Goal: Transaction & Acquisition: Complete application form

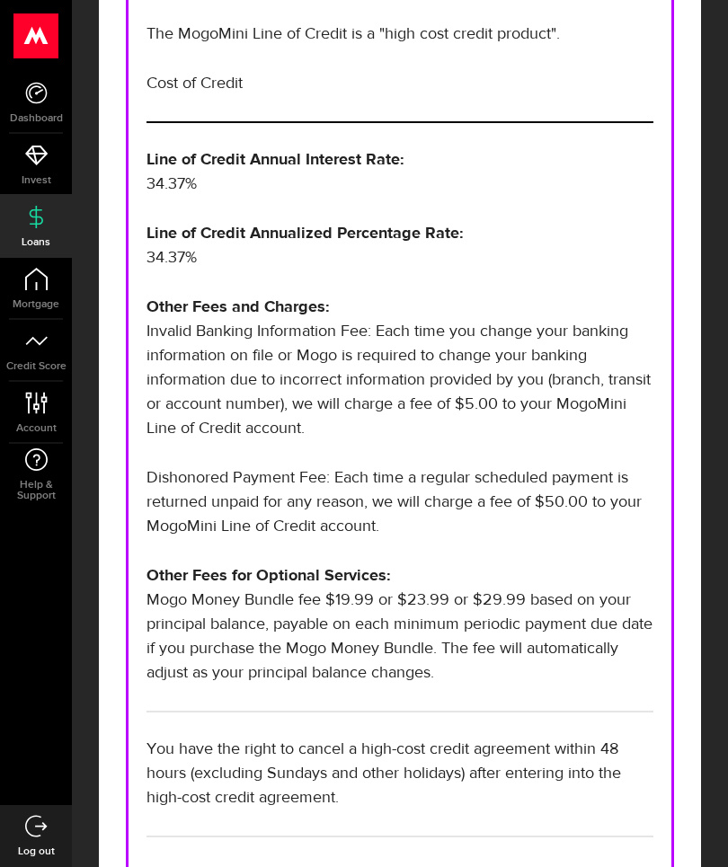
scroll to position [537, 0]
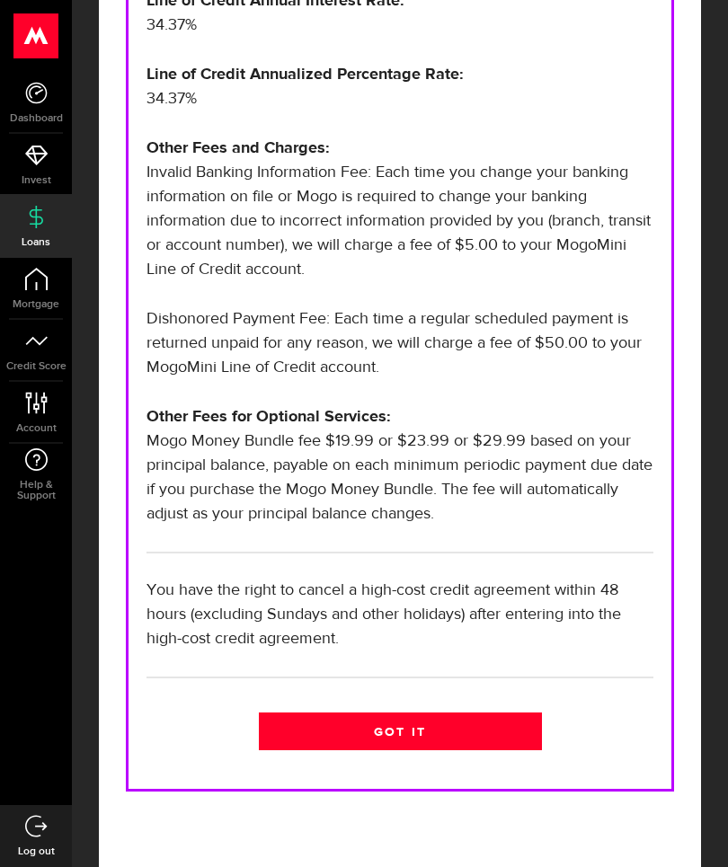
click at [466, 720] on link "Got it" at bounding box center [400, 731] width 283 height 38
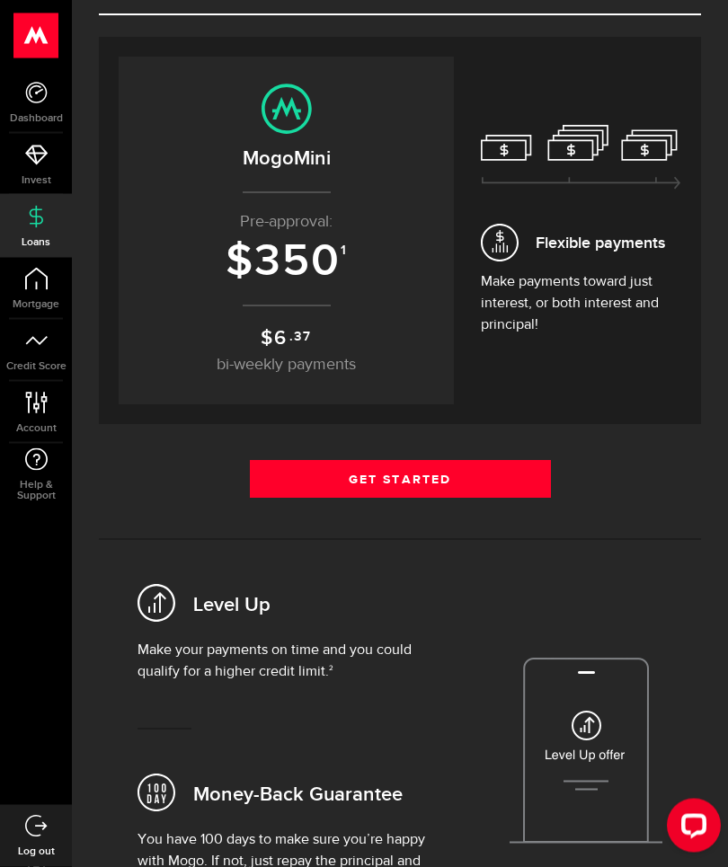
scroll to position [157, 0]
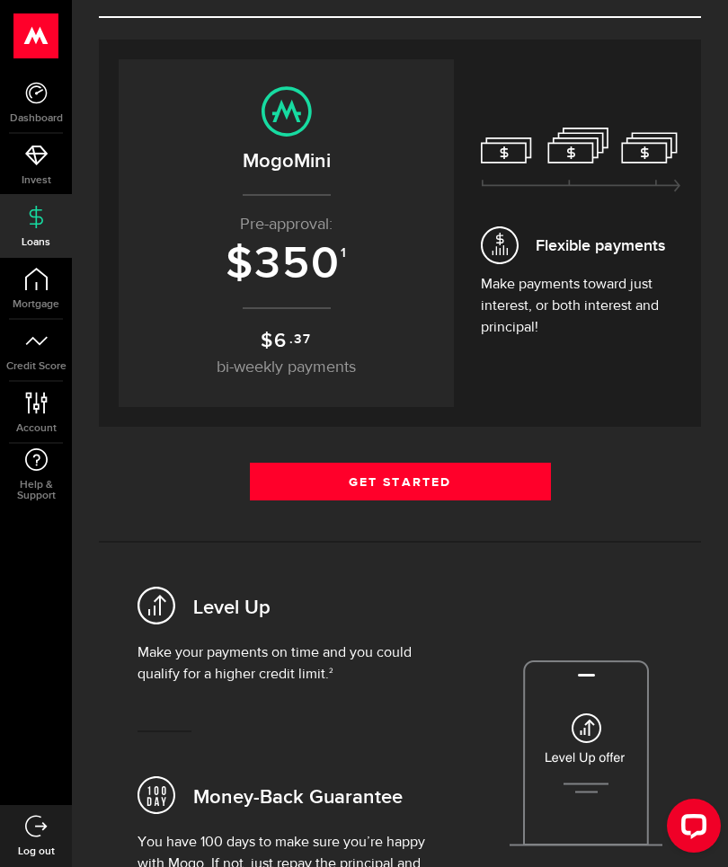
click at [455, 478] on link "Get Started" at bounding box center [400, 482] width 301 height 38
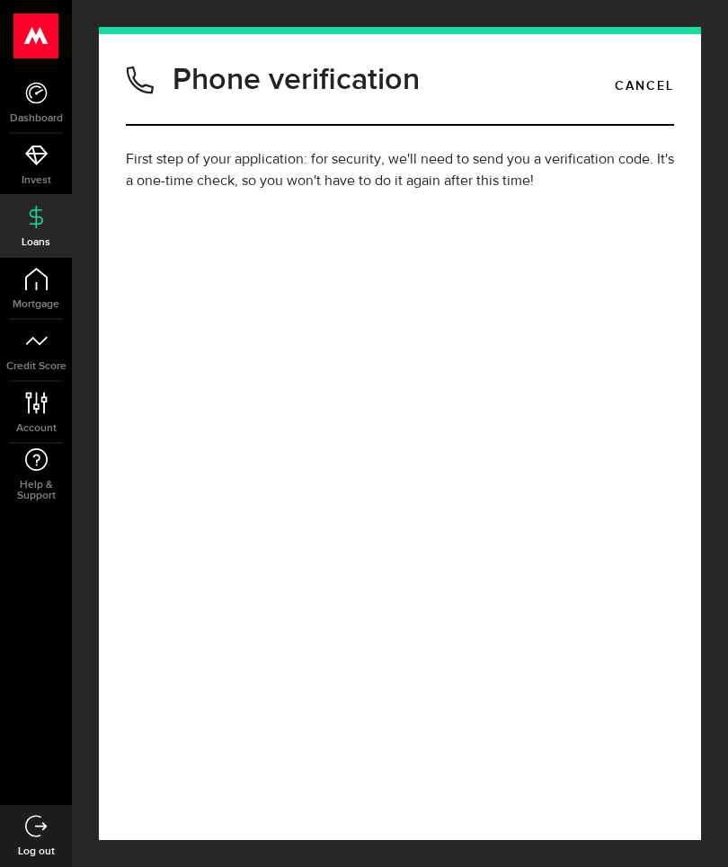
type input "(204) 399-1097"
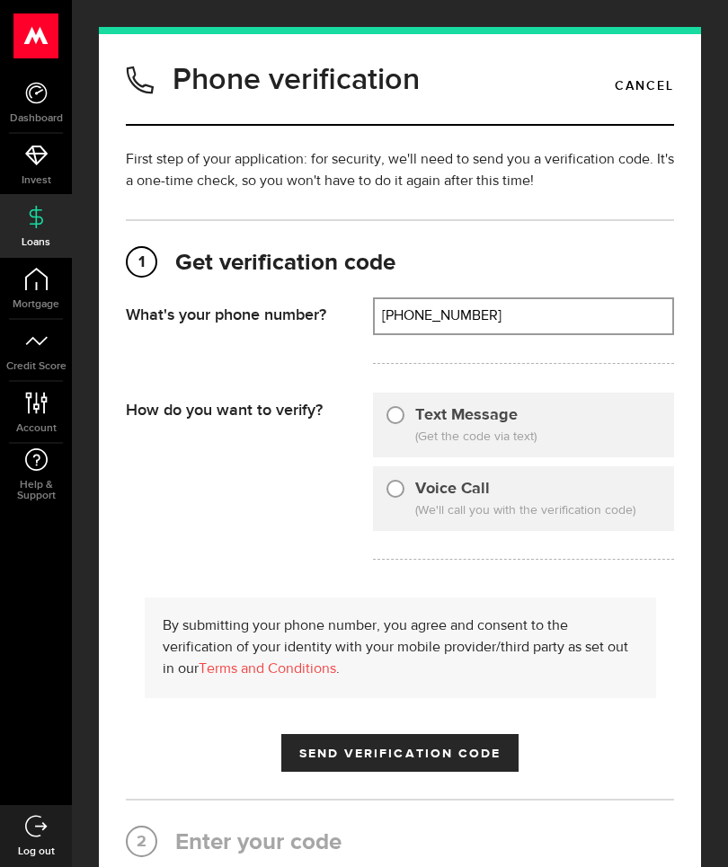
click at [396, 420] on input "Text Message" at bounding box center [395, 412] width 18 height 18
radio input "true"
click at [448, 764] on button "Send Verification Code" at bounding box center [400, 753] width 238 height 38
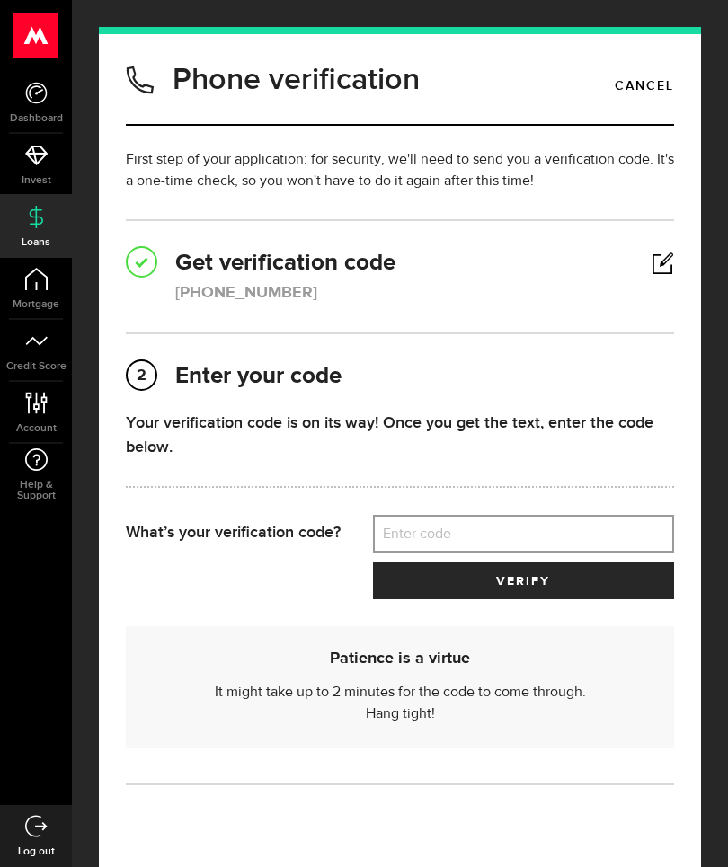
click at [541, 548] on label "Enter code" at bounding box center [524, 534] width 302 height 37
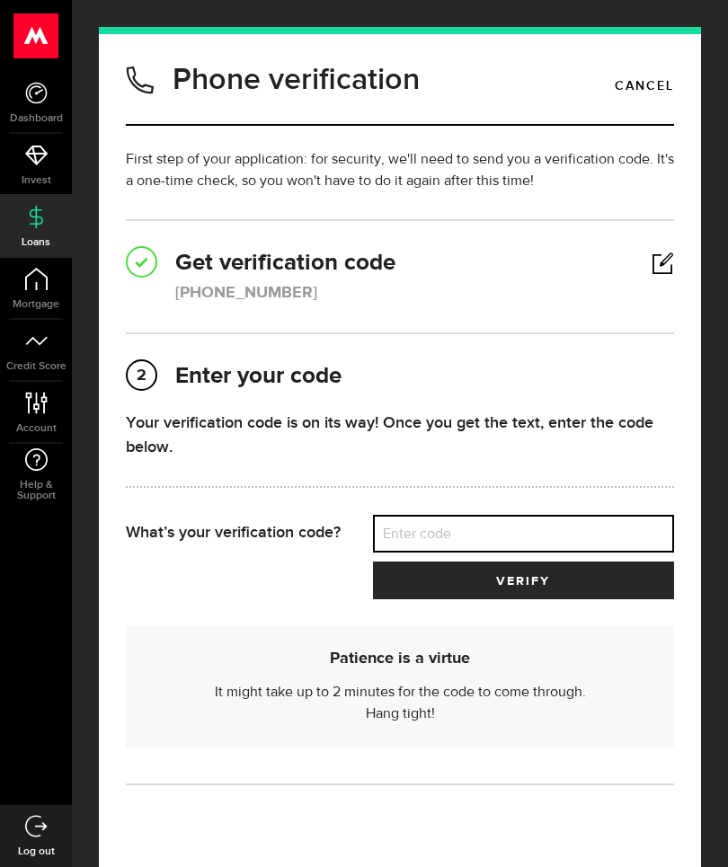
click at [541, 548] on input "Enter code" at bounding box center [524, 534] width 302 height 38
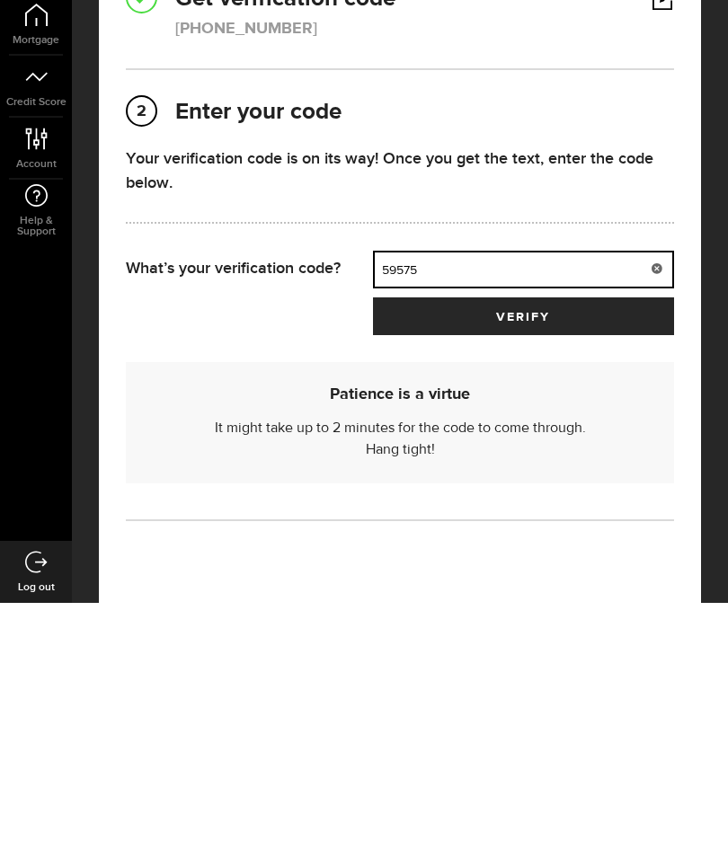
type input "59575"
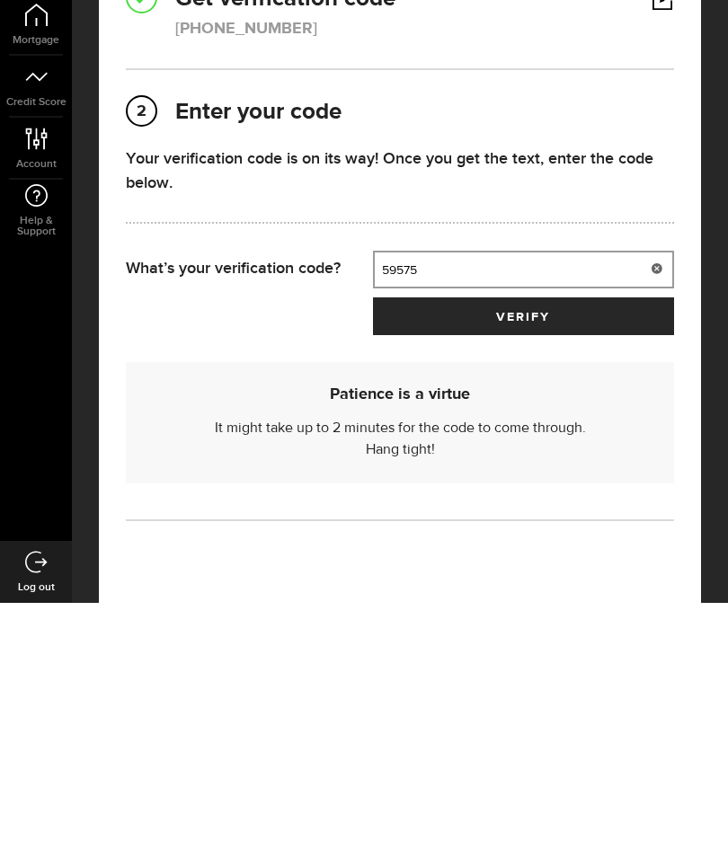
click at [527, 570] on span "submit" at bounding box center [523, 585] width 30 height 30
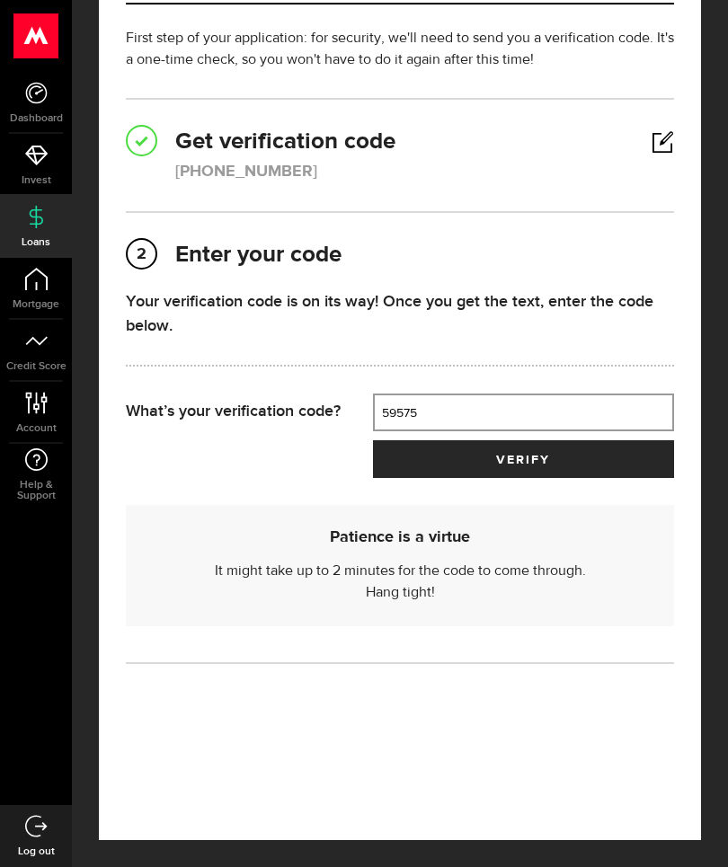
scroll to position [67, 0]
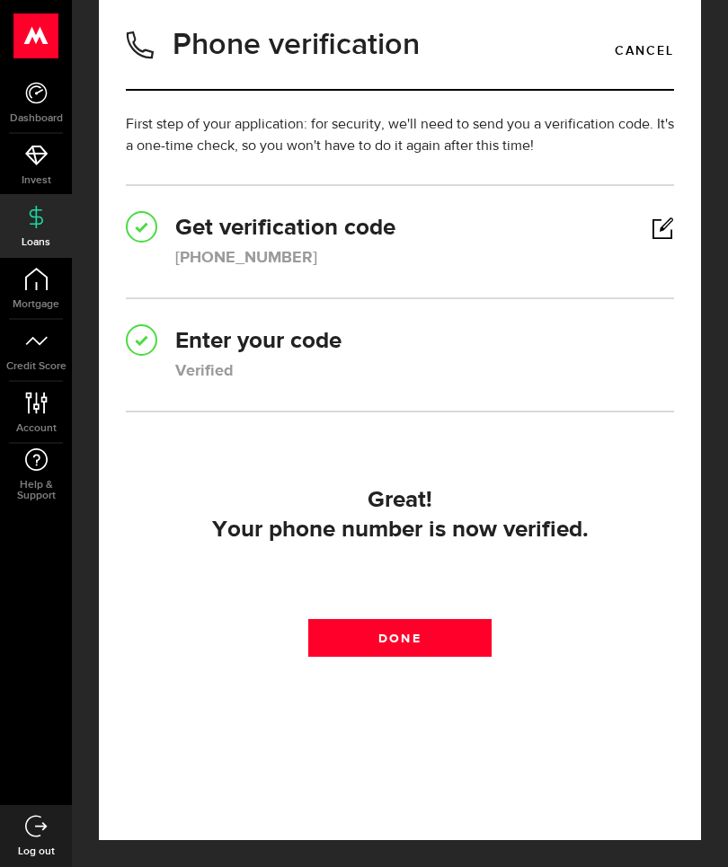
click at [421, 619] on link "Done" at bounding box center [399, 638] width 182 height 38
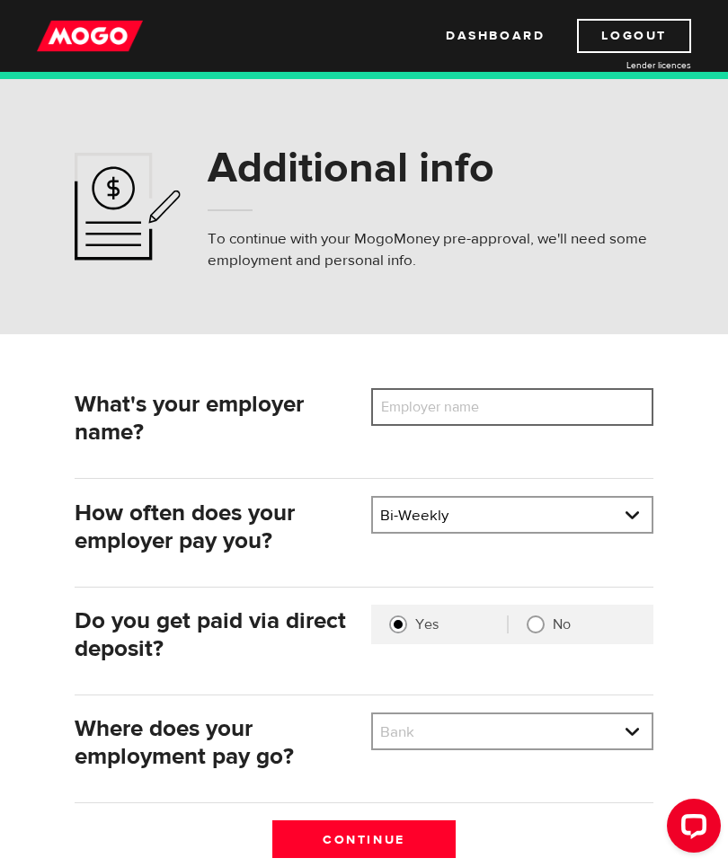
click at [524, 408] on input "Employer name" at bounding box center [512, 407] width 282 height 38
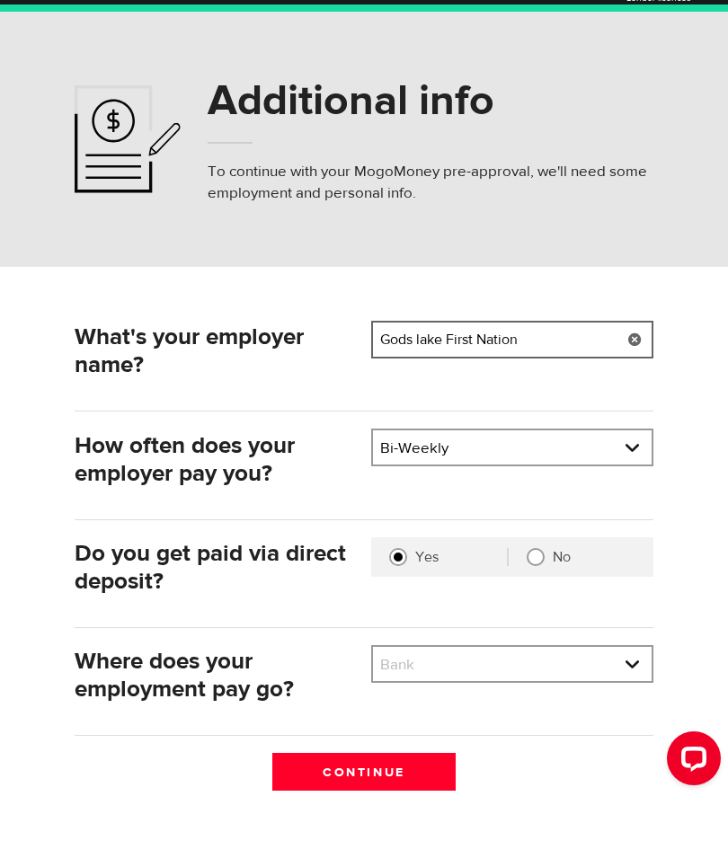
type input "Gods lake First Nation"
click at [605, 498] on select "Pay frequency Weekly Bi-Weekly Semi-Monthly Monthly" at bounding box center [512, 517] width 278 height 38
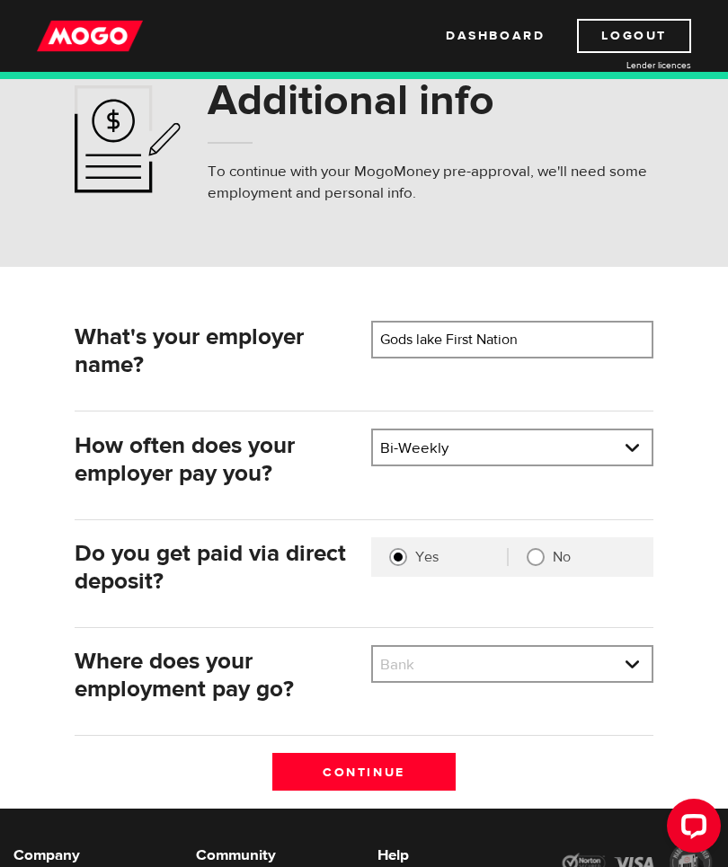
click at [607, 673] on select "Bank BMO / Bank of Montreal CIBC / Canadian Imperial Bank of Commerce CWB / Can…" at bounding box center [512, 666] width 278 height 38
select select "8"
click at [411, 778] on input "Continue" at bounding box center [363, 772] width 183 height 38
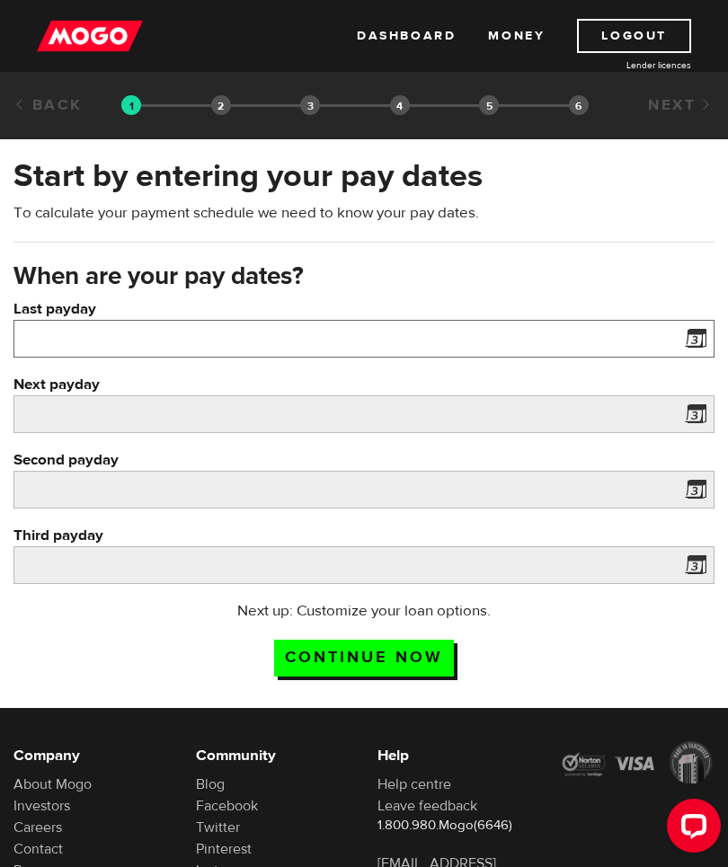
click at [676, 344] on input "Last payday" at bounding box center [363, 339] width 701 height 38
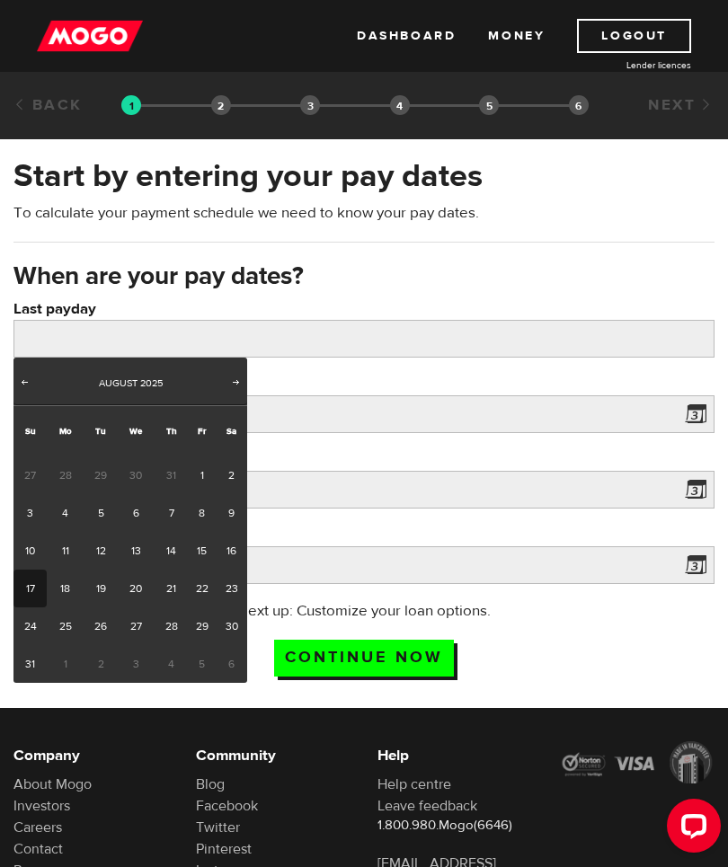
click at [172, 540] on link "14" at bounding box center [171, 551] width 33 height 38
type input "2025/08/14"
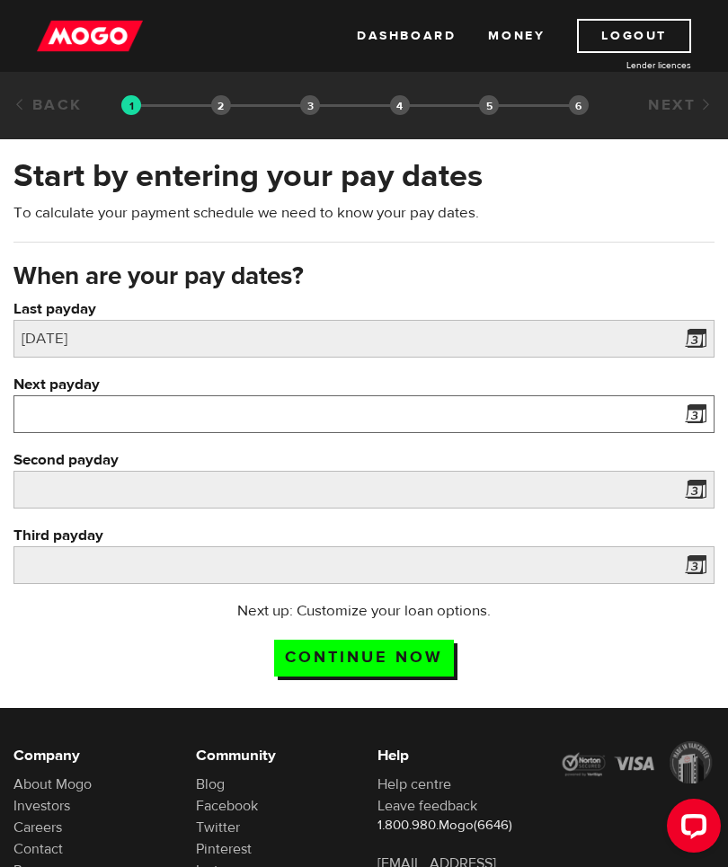
click at [700, 432] on input "Next payday" at bounding box center [363, 414] width 701 height 38
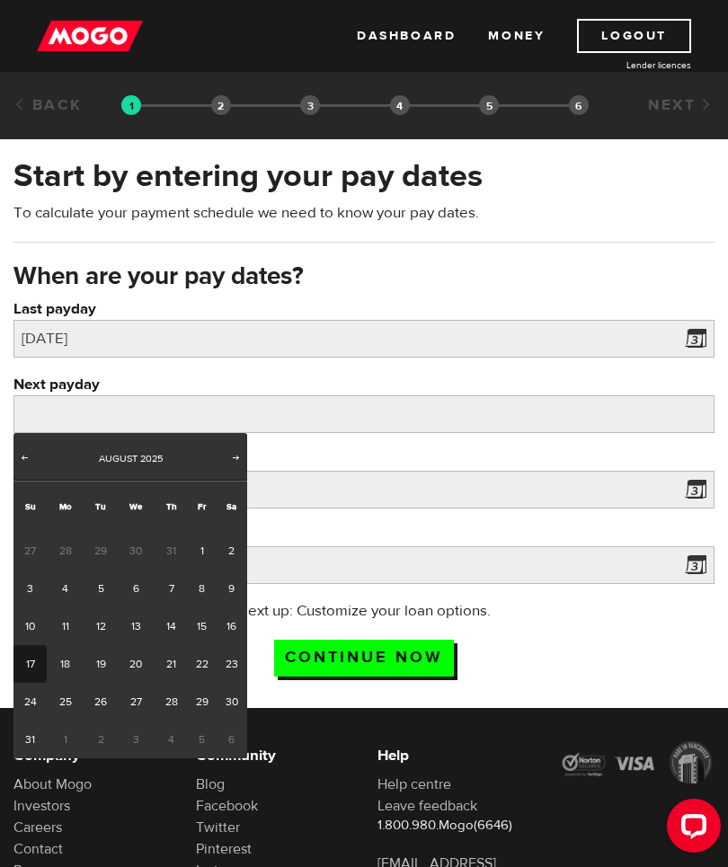
click at [166, 696] on link "28" at bounding box center [171, 702] width 33 height 38
type input "2025/08/28"
type input "2025/9/11"
type input "2025/9/25"
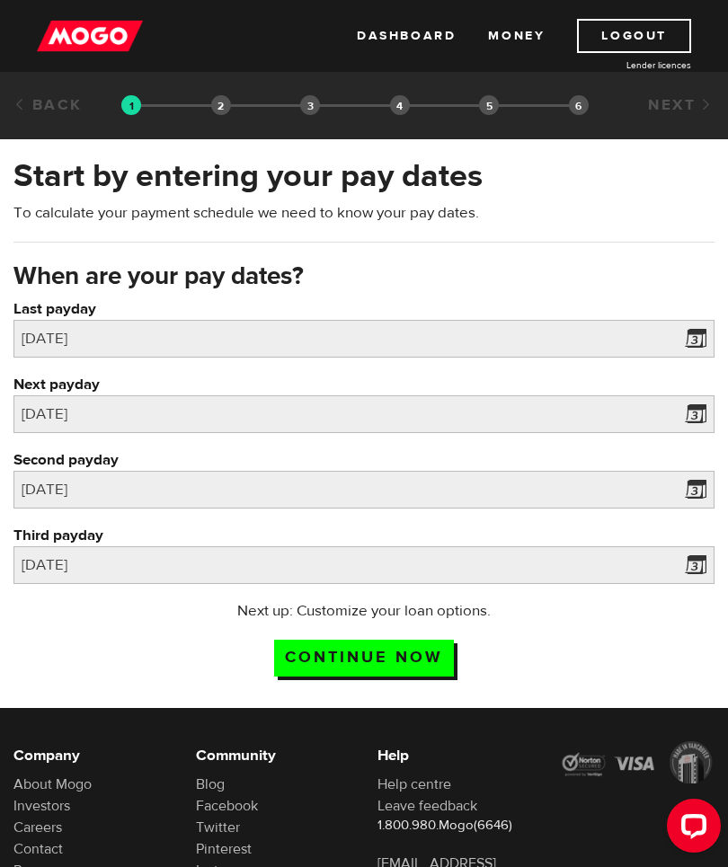
click at [694, 488] on span at bounding box center [691, 492] width 27 height 29
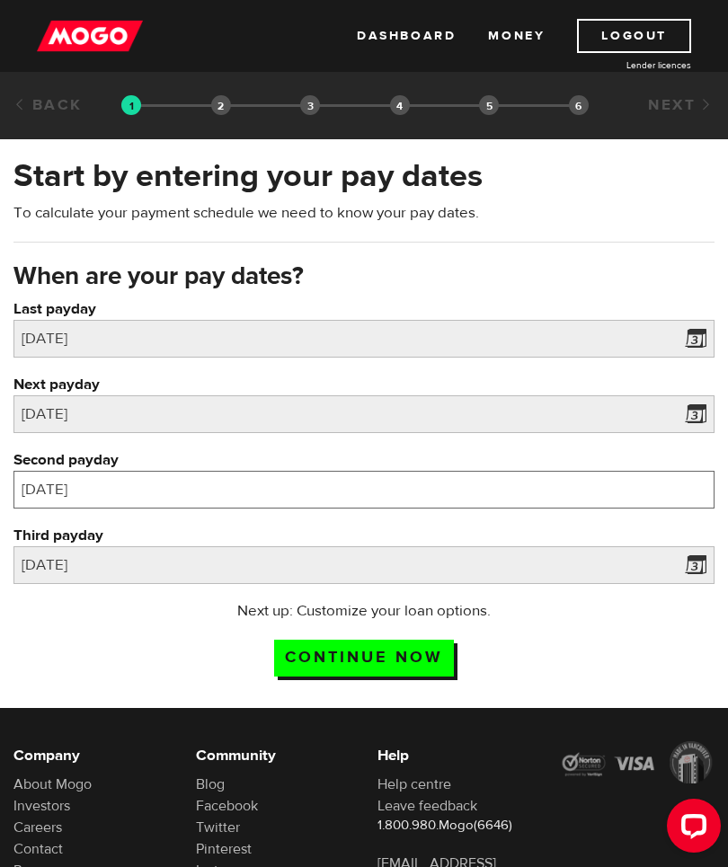
click at [51, 481] on input "2025/9/11" at bounding box center [363, 490] width 701 height 38
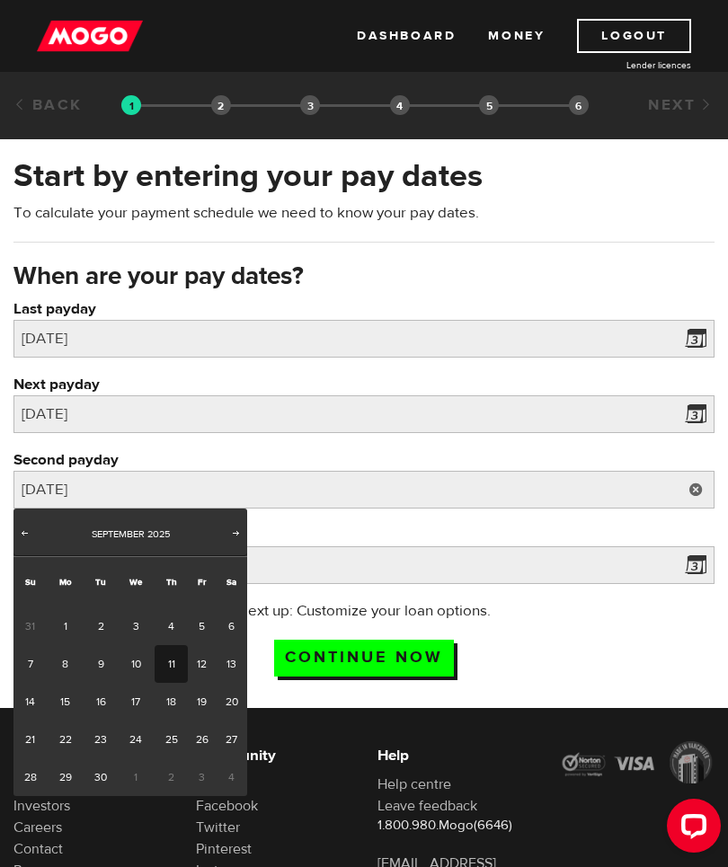
click at [225, 452] on label "Second payday" at bounding box center [363, 460] width 701 height 22
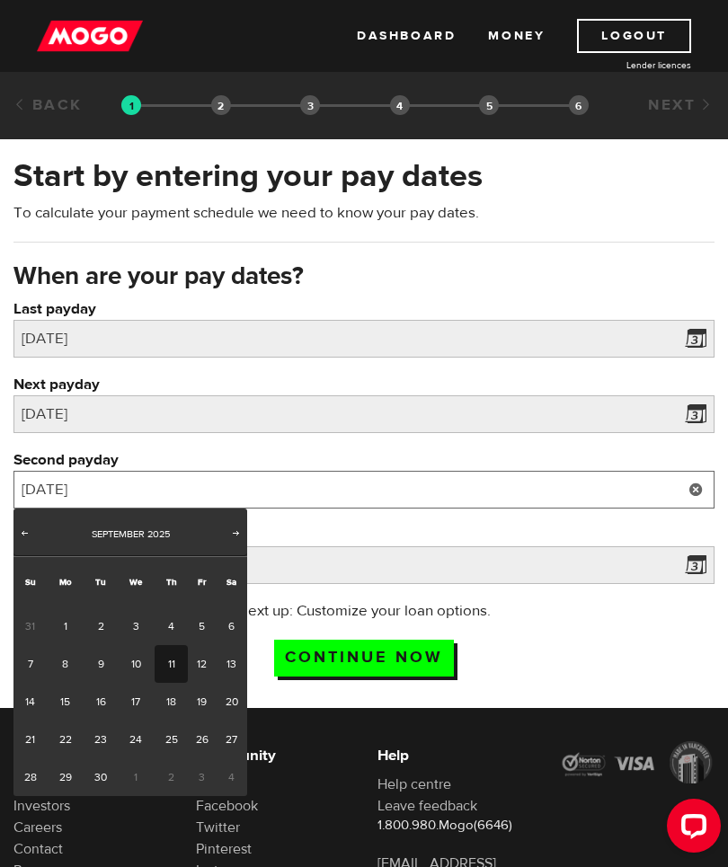
click at [225, 471] on input "2025/9/11" at bounding box center [363, 490] width 701 height 38
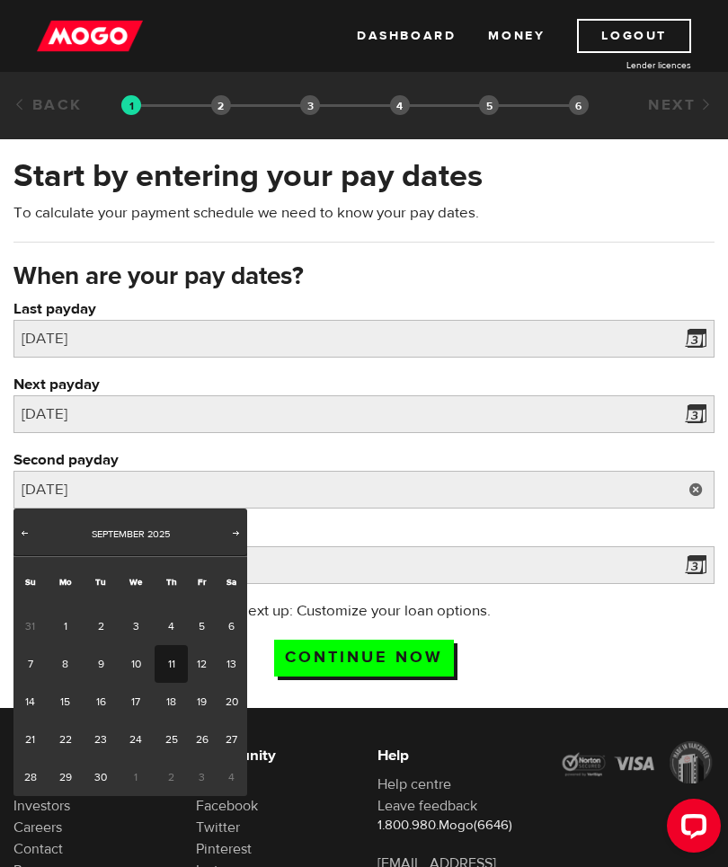
click at [568, 634] on div "Next up: Customize your loan options. Continue now" at bounding box center [363, 645] width 701 height 90
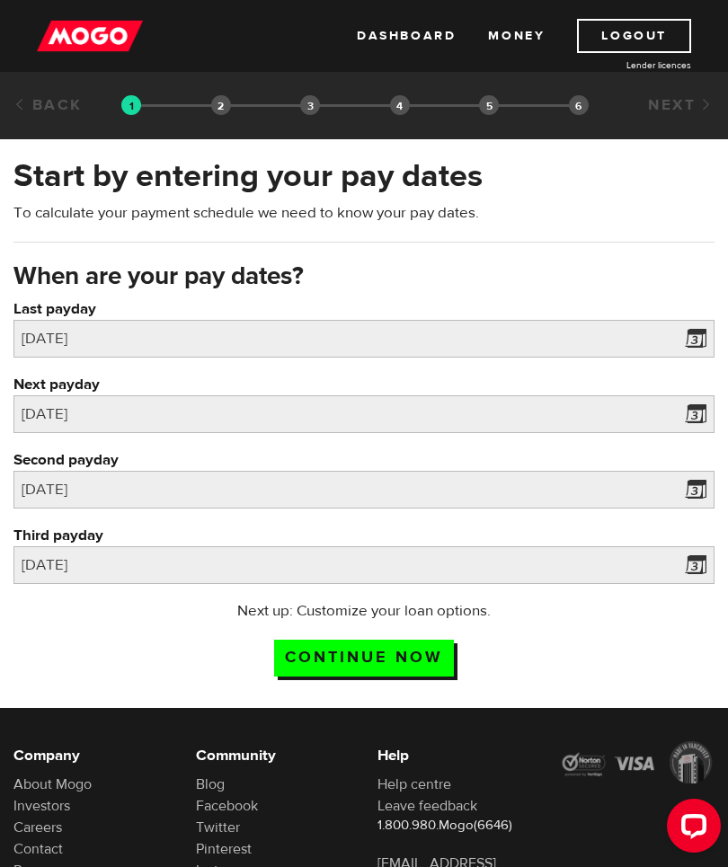
click at [403, 650] on input "Continue now" at bounding box center [364, 658] width 180 height 37
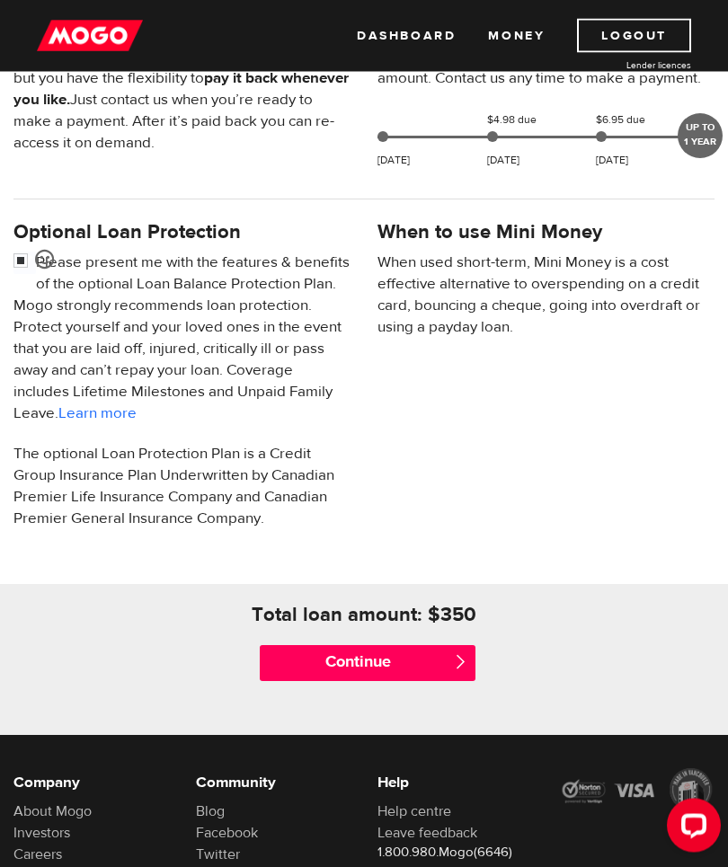
scroll to position [491, 0]
click at [433, 675] on input "Continue" at bounding box center [368, 663] width 216 height 36
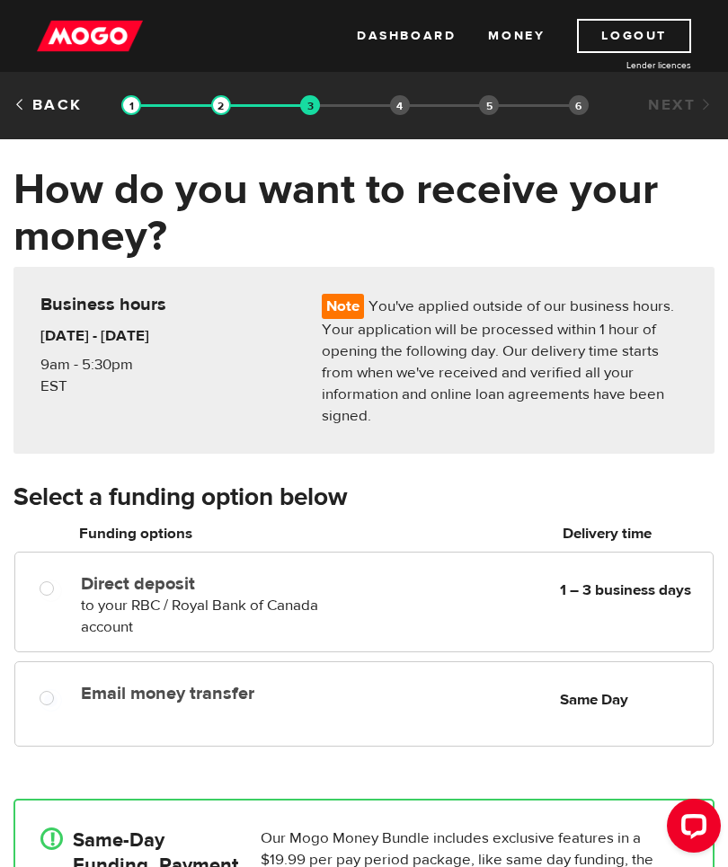
click at [39, 688] on div at bounding box center [44, 694] width 73 height 36
radio input "true"
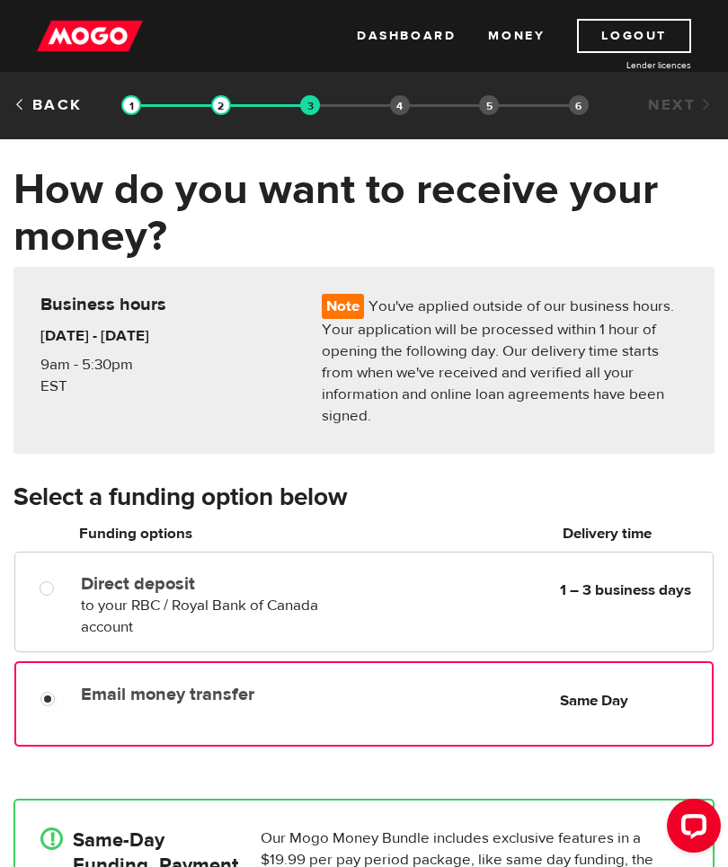
click at [56, 577] on div at bounding box center [44, 584] width 73 height 36
radio input "true"
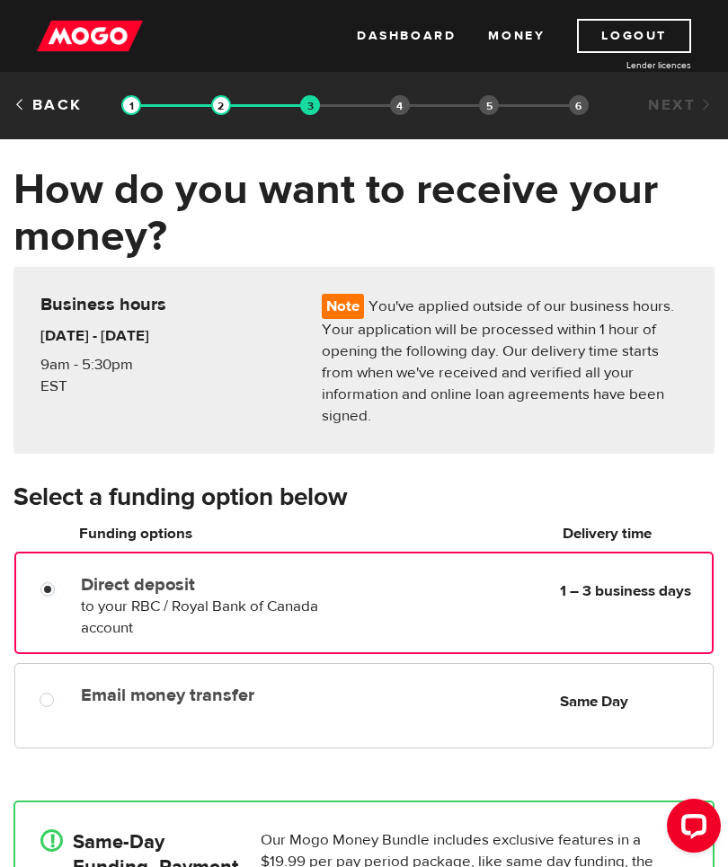
click at [49, 681] on div at bounding box center [44, 695] width 73 height 36
radio input "true"
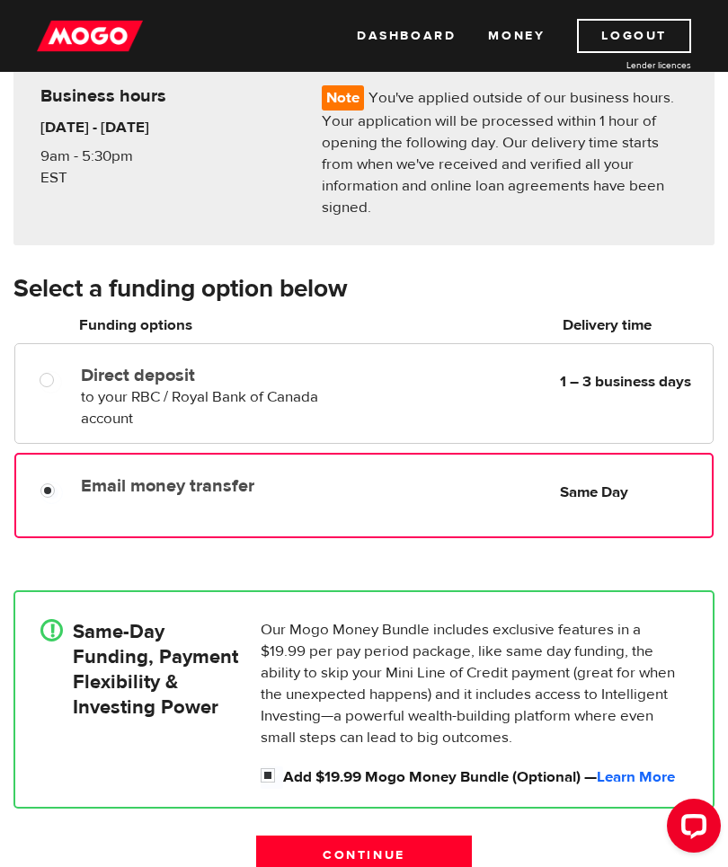
scroll to position [223, 0]
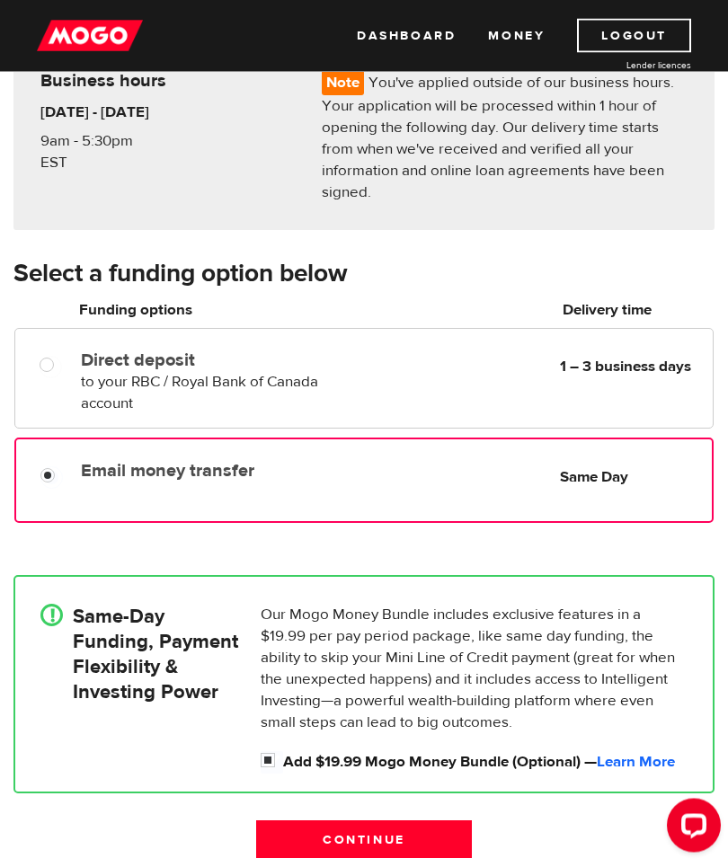
click at [428, 837] on input "Continue" at bounding box center [364, 840] width 216 height 38
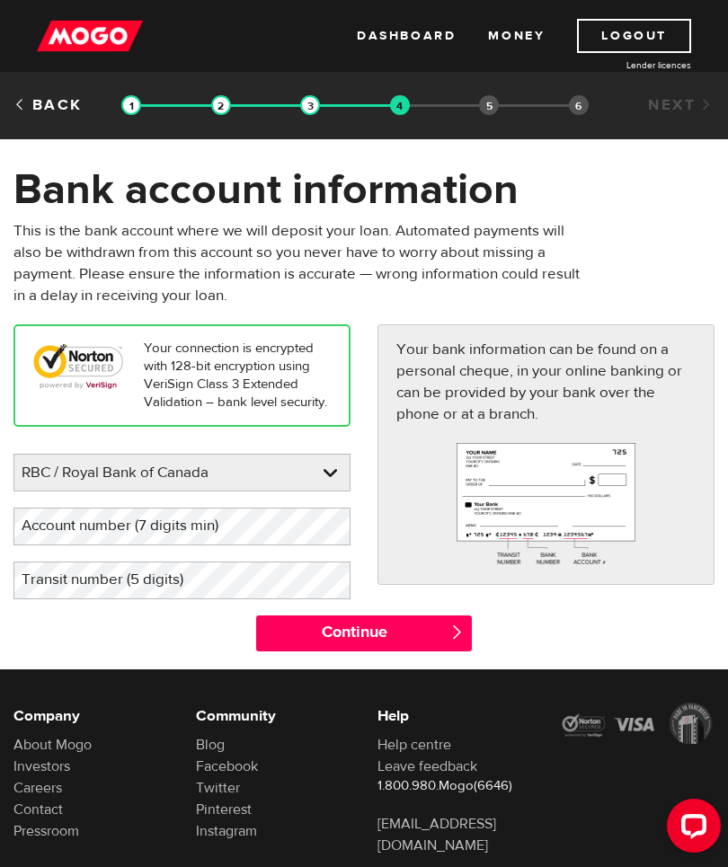
click at [109, 544] on label "Account number (7 digits min)" at bounding box center [134, 526] width 242 height 37
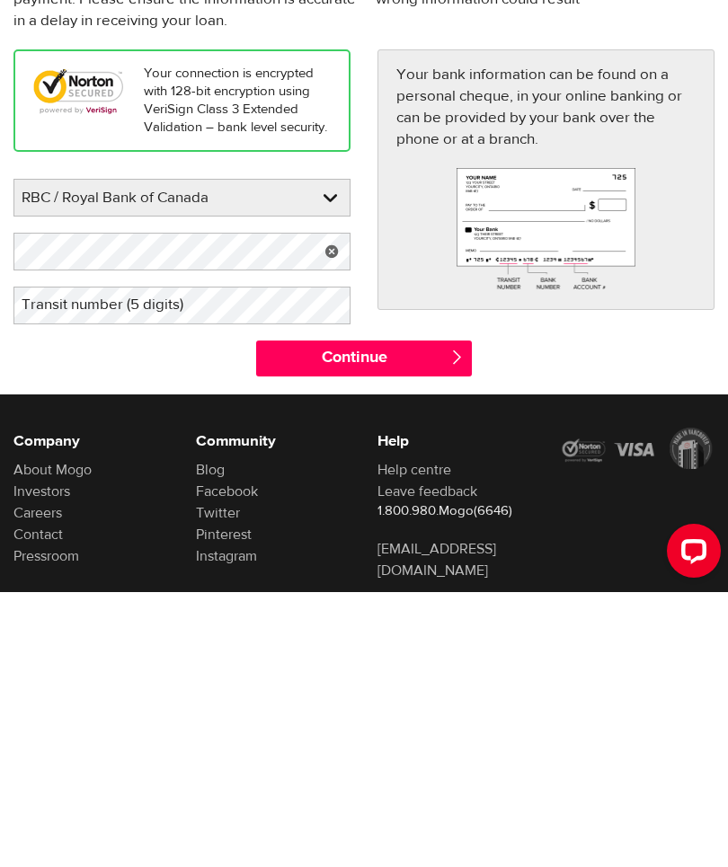
click at [99, 561] on label "Transit number (5 digits)" at bounding box center [116, 579] width 207 height 37
click at [435, 615] on input "Continue" at bounding box center [364, 633] width 216 height 36
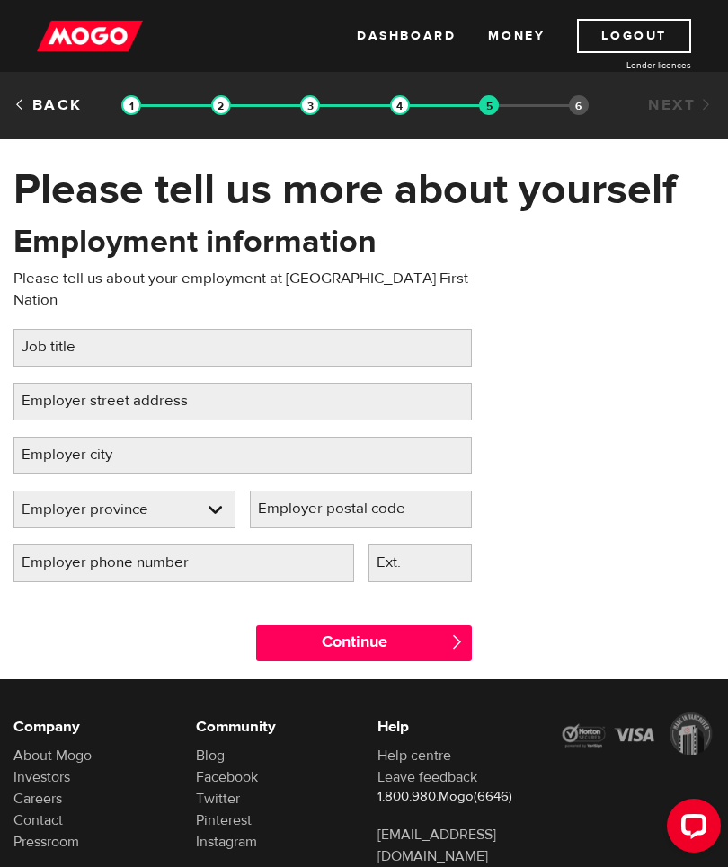
click at [84, 329] on label "Job title" at bounding box center [62, 347] width 99 height 37
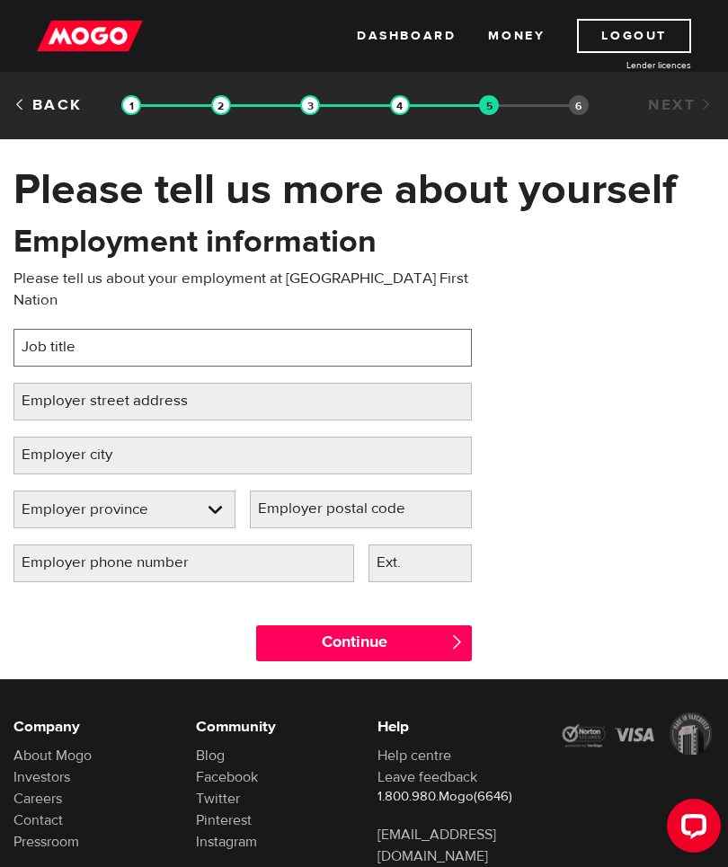
click at [84, 329] on input "Job title" at bounding box center [242, 348] width 458 height 38
type input "Respite worker"
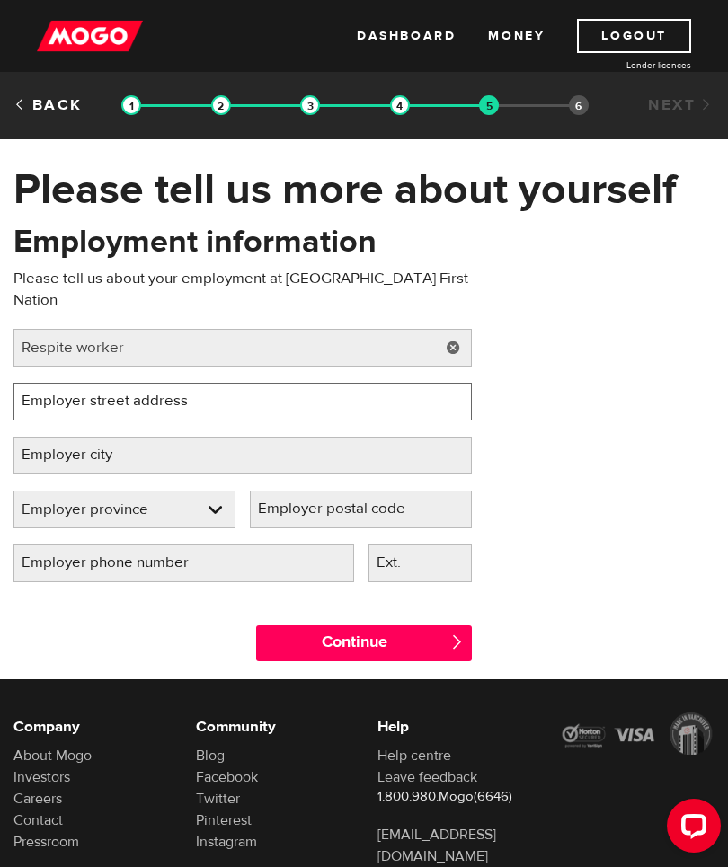
click at [299, 393] on input "Employer street address" at bounding box center [242, 402] width 458 height 38
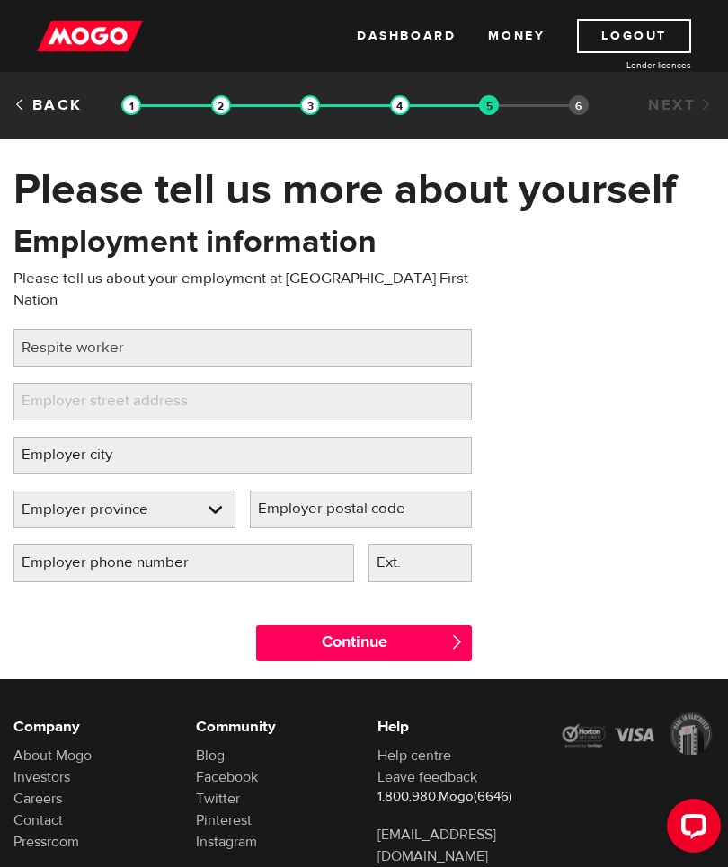
type input "Hse 6187 Sakitow Rd"
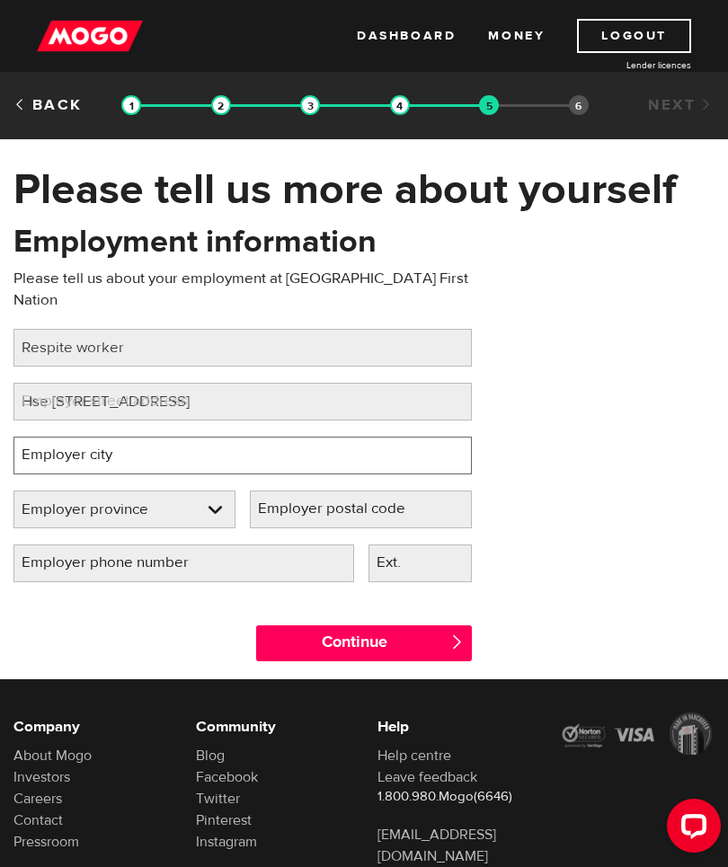
type input "Gods Lake Narrows"
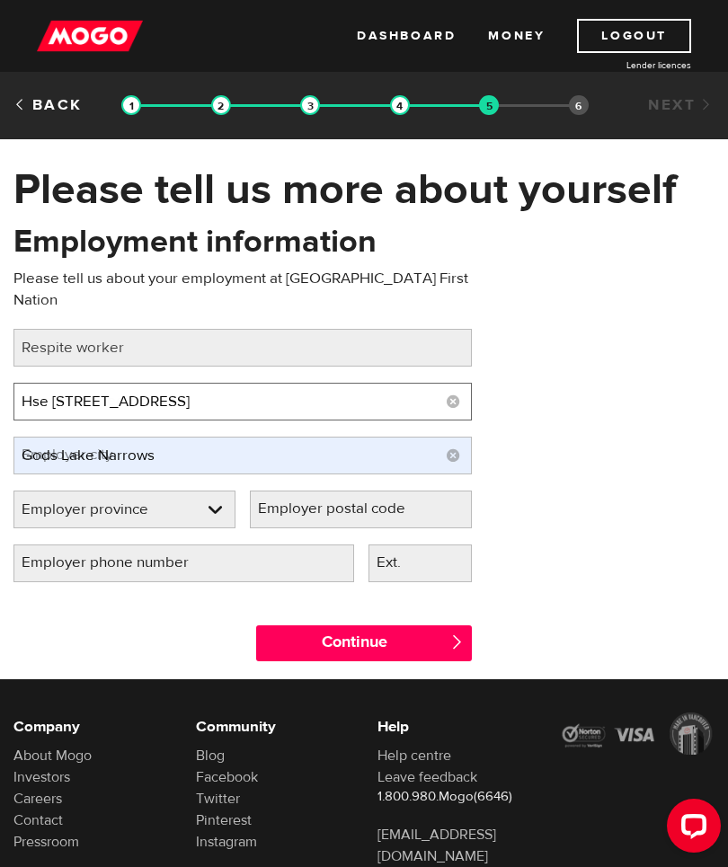
select select "MB"
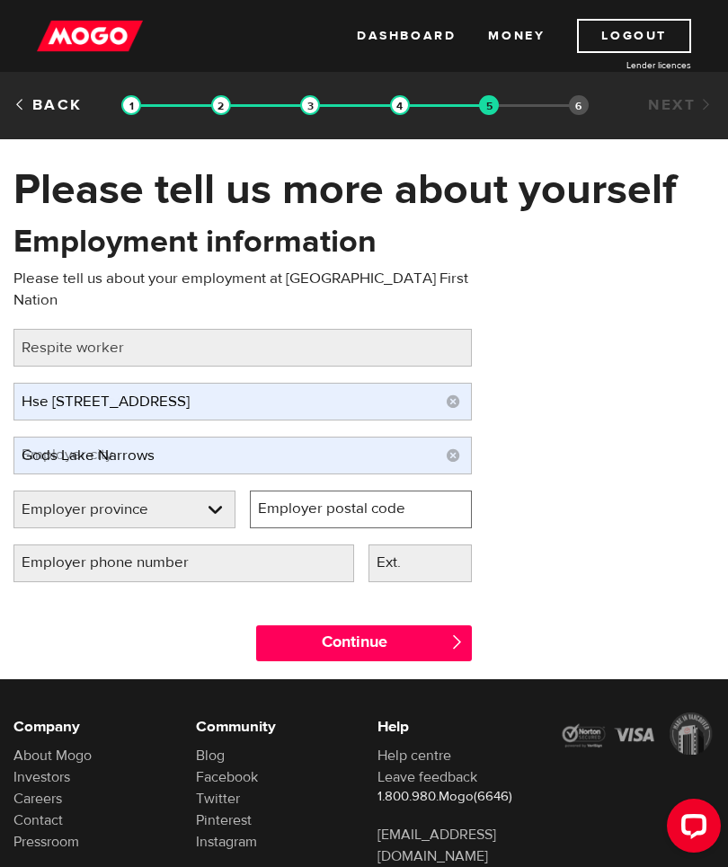
type input "R0B 0M0"
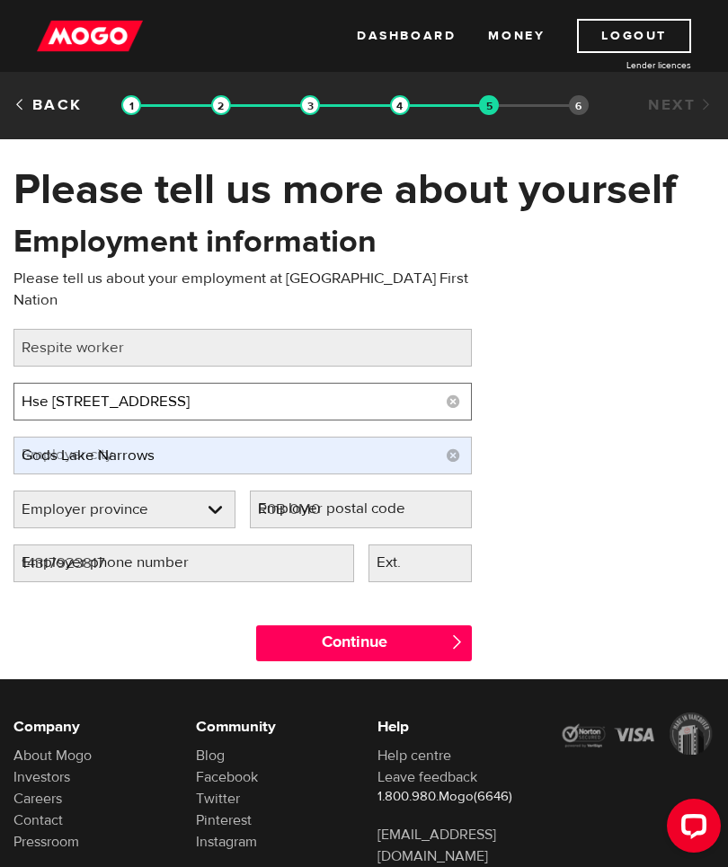
type input "(143) 179-23817"
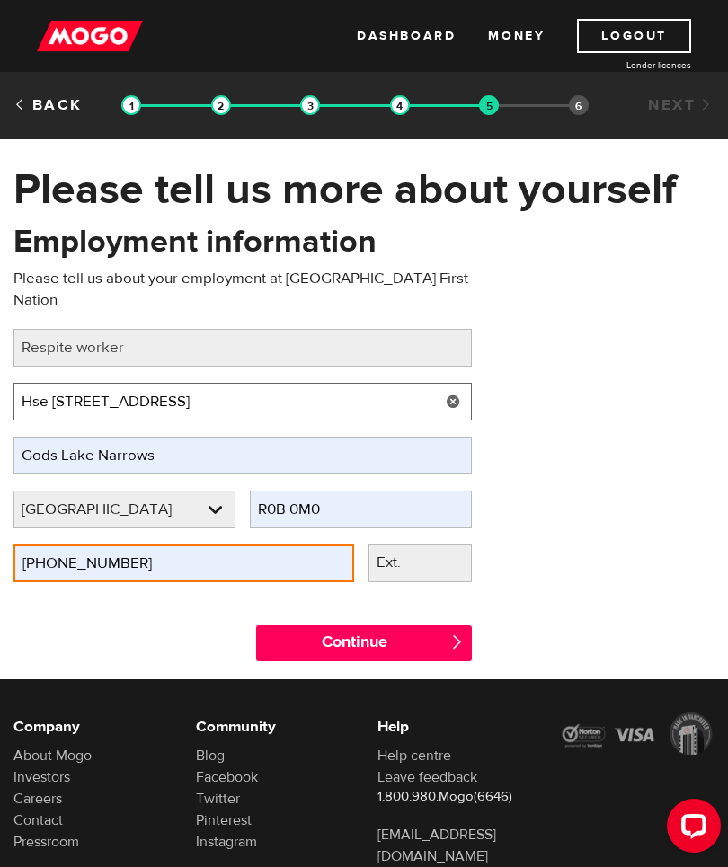
click at [146, 383] on input "Hse 6187 Sakitow Rd" at bounding box center [242, 402] width 458 height 38
click at [155, 383] on input "Hse 6187 Sakitow Rd" at bounding box center [242, 402] width 458 height 38
type input "H"
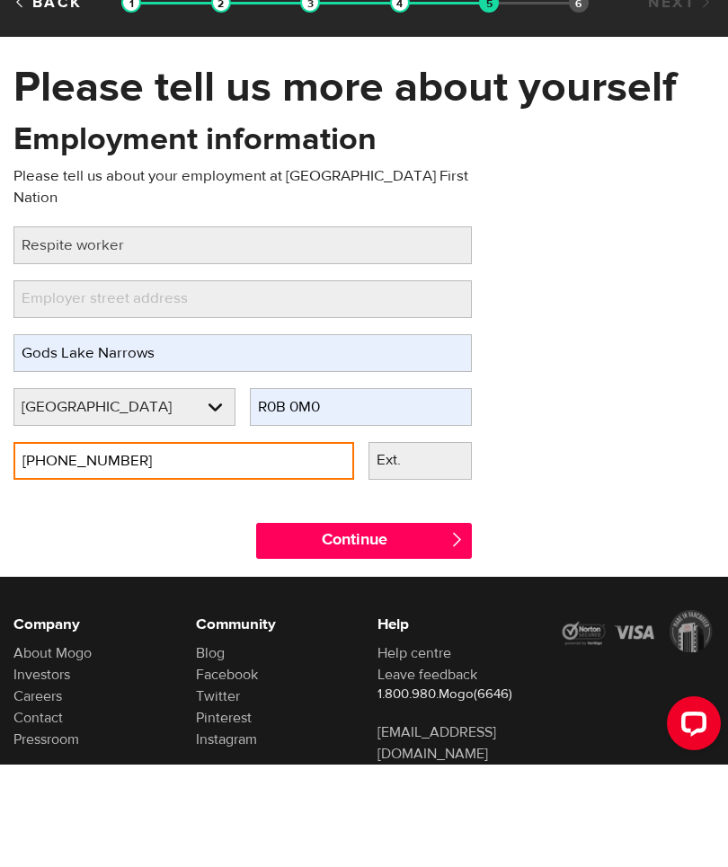
click at [91, 544] on input "(143) 179-23817" at bounding box center [183, 563] width 340 height 38
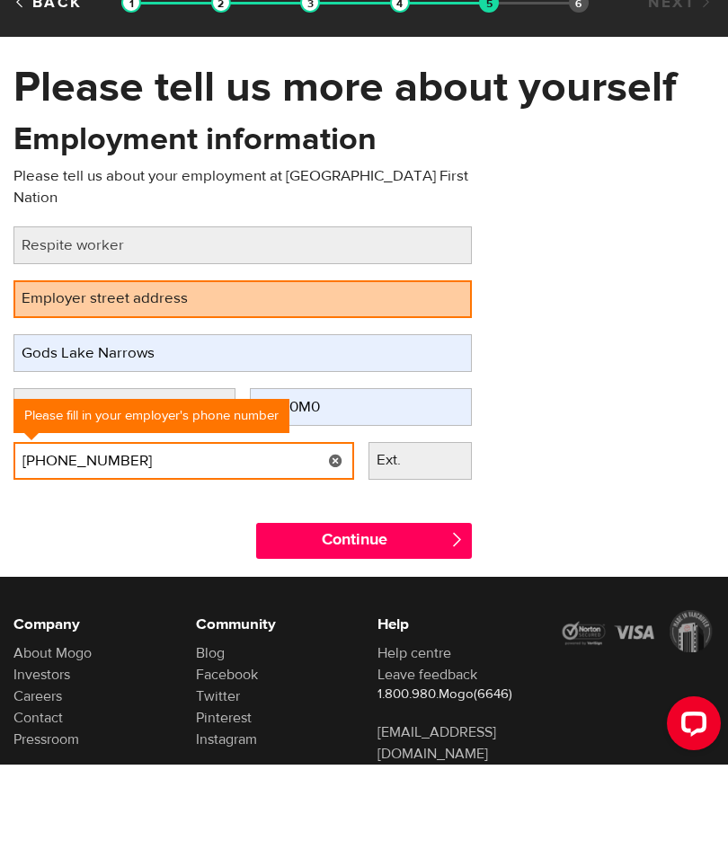
click at [138, 544] on input "(143) 179-23817" at bounding box center [183, 563] width 340 height 38
type input "("
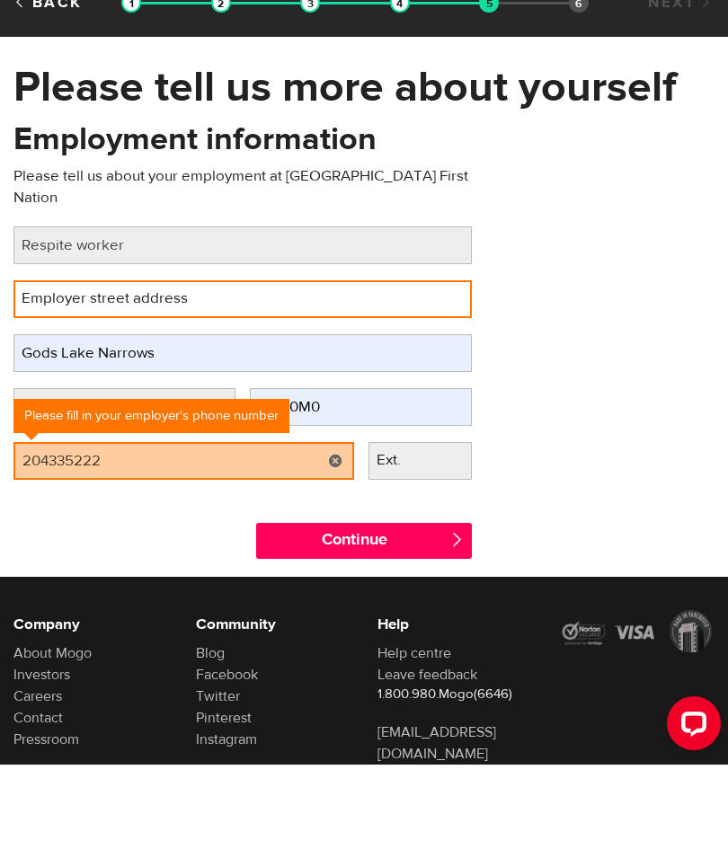
click at [384, 383] on input "Employer street address" at bounding box center [242, 402] width 458 height 38
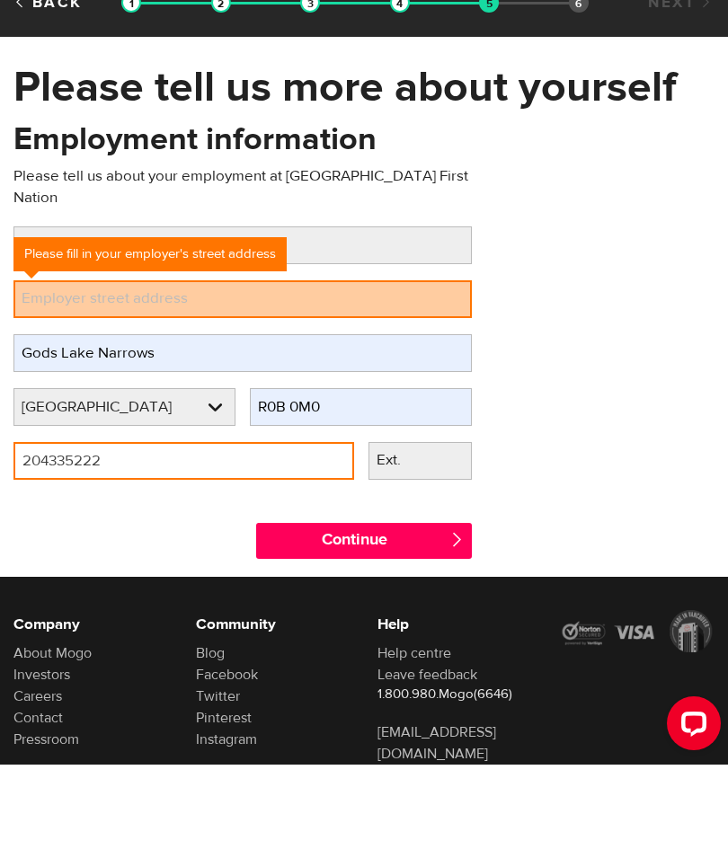
click at [124, 544] on input "204335222" at bounding box center [183, 563] width 340 height 38
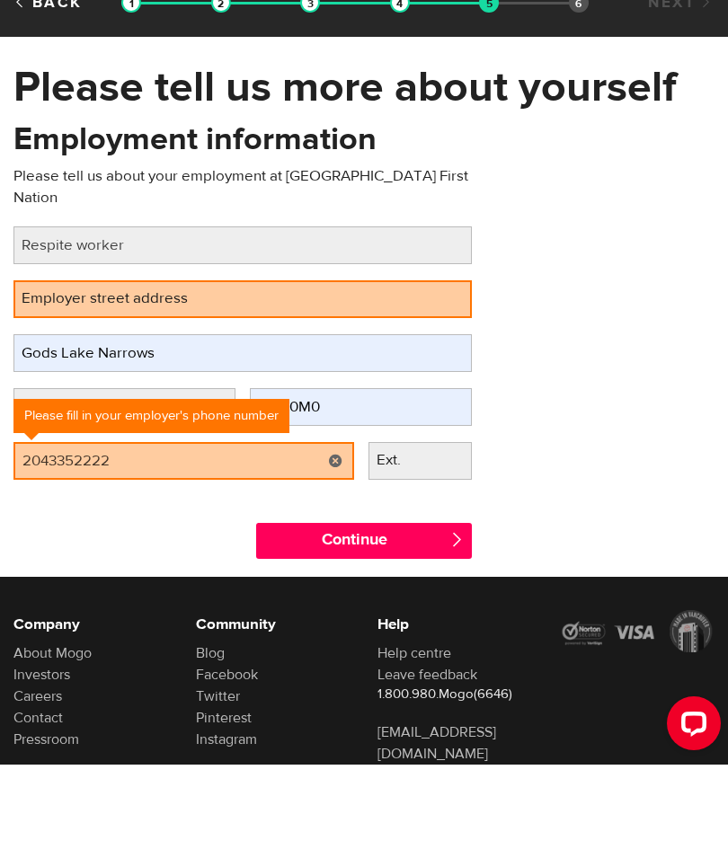
click at [110, 383] on label "Employer street address" at bounding box center [118, 401] width 211 height 37
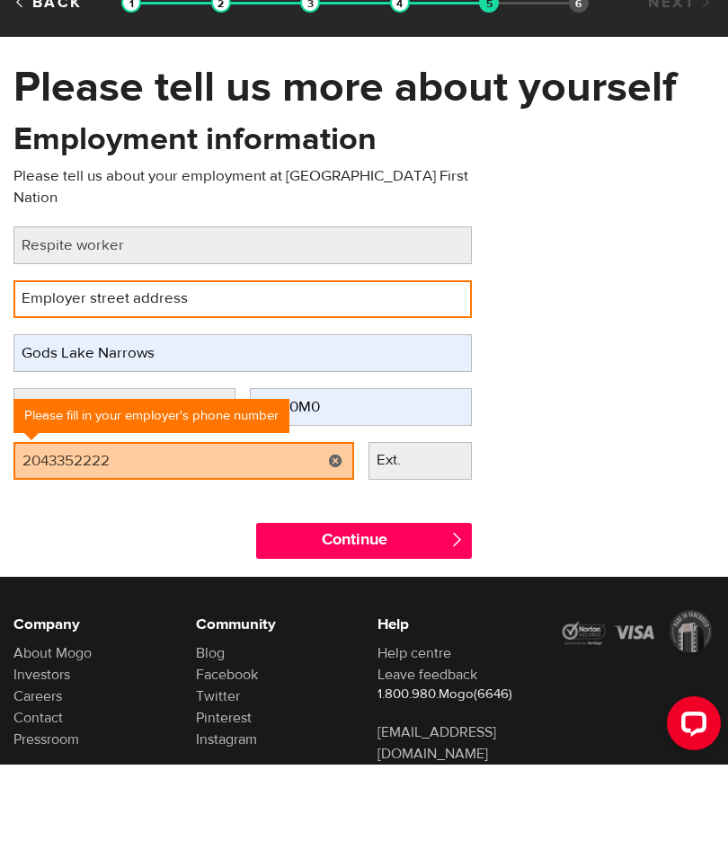
click at [110, 383] on input "Employer street address" at bounding box center [242, 402] width 458 height 38
type input "(204) 335-2222"
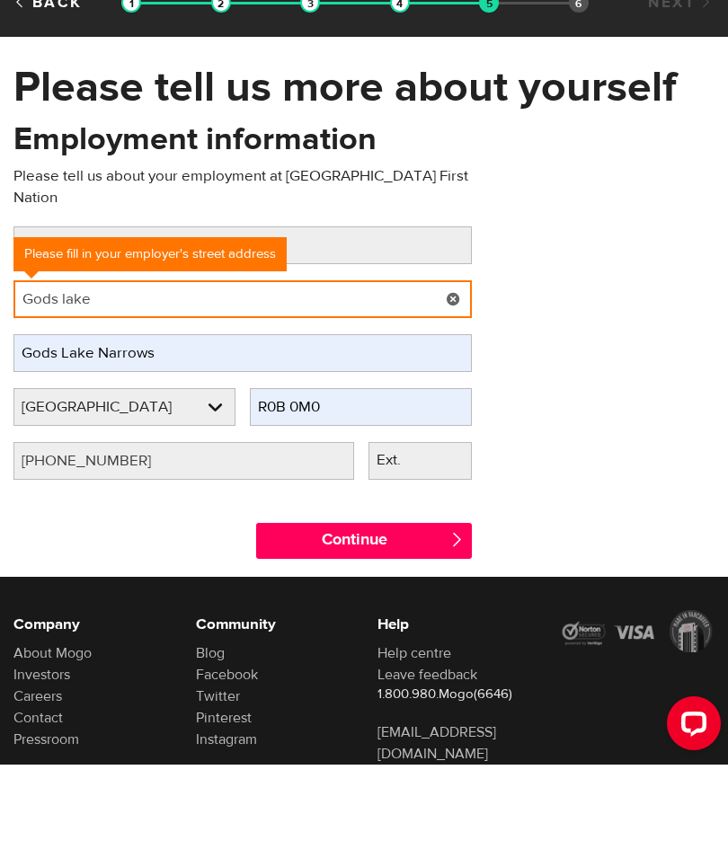
type input "Gods lake"
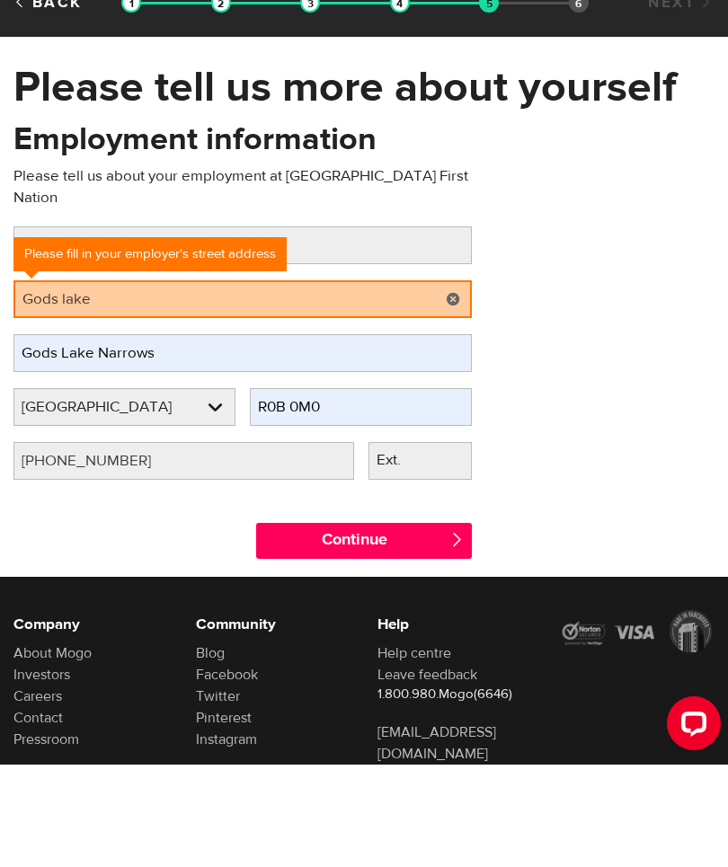
click at [437, 625] on input "Continue" at bounding box center [364, 643] width 216 height 36
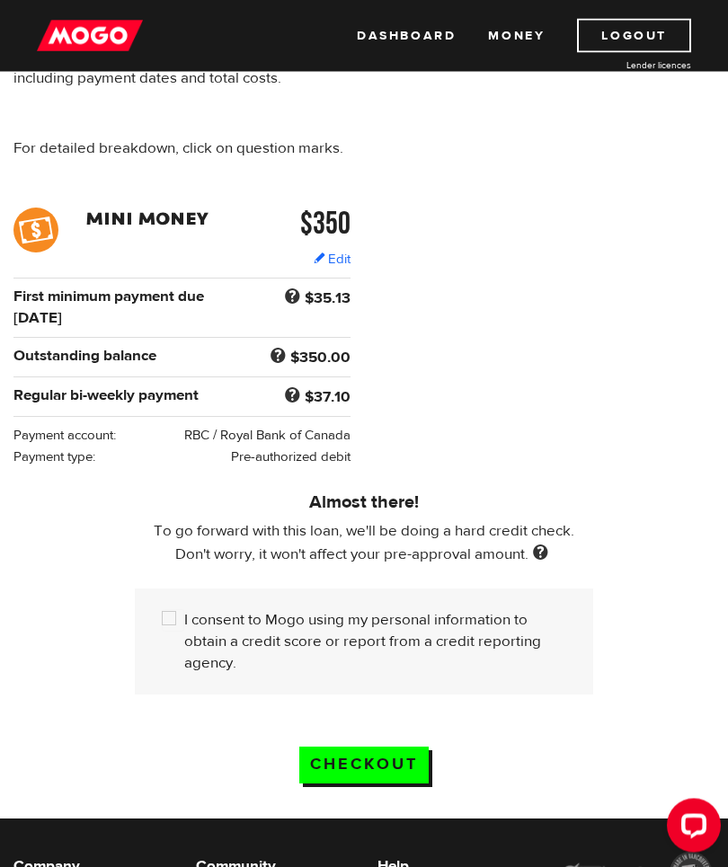
scroll to position [218, 0]
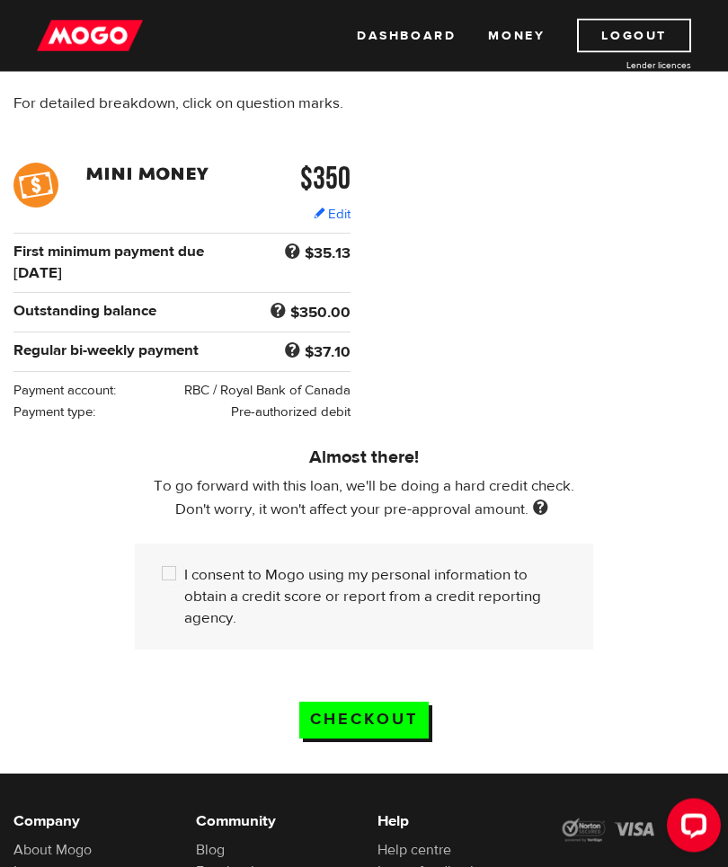
click at [176, 587] on input "I consent to Mogo using my personal information to obtain a credit score or rep…" at bounding box center [173, 576] width 22 height 22
checkbox input "true"
click at [418, 727] on input "Checkout" at bounding box center [363, 720] width 129 height 37
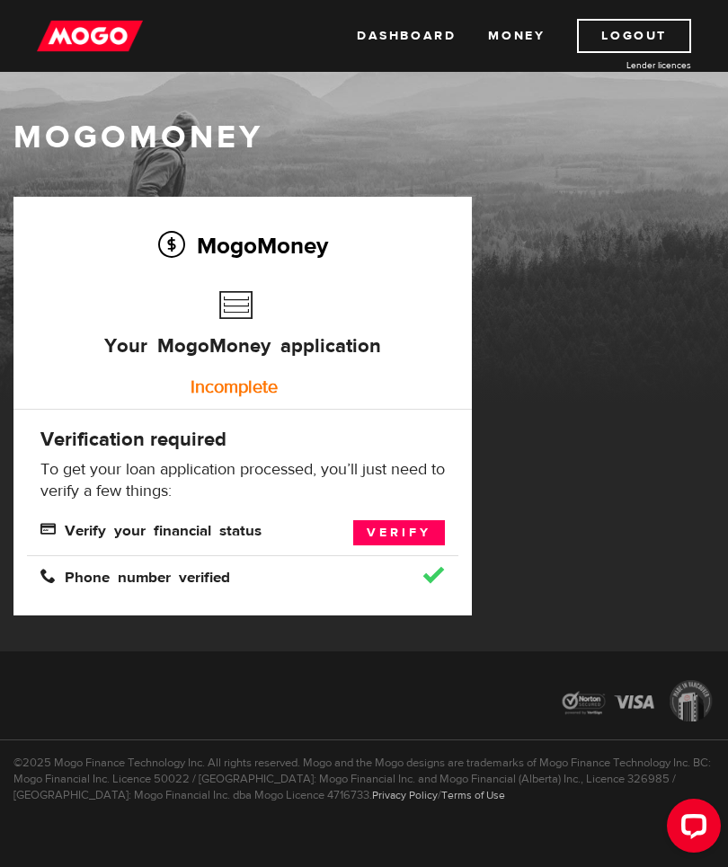
click at [416, 526] on link "Verify" at bounding box center [399, 532] width 92 height 25
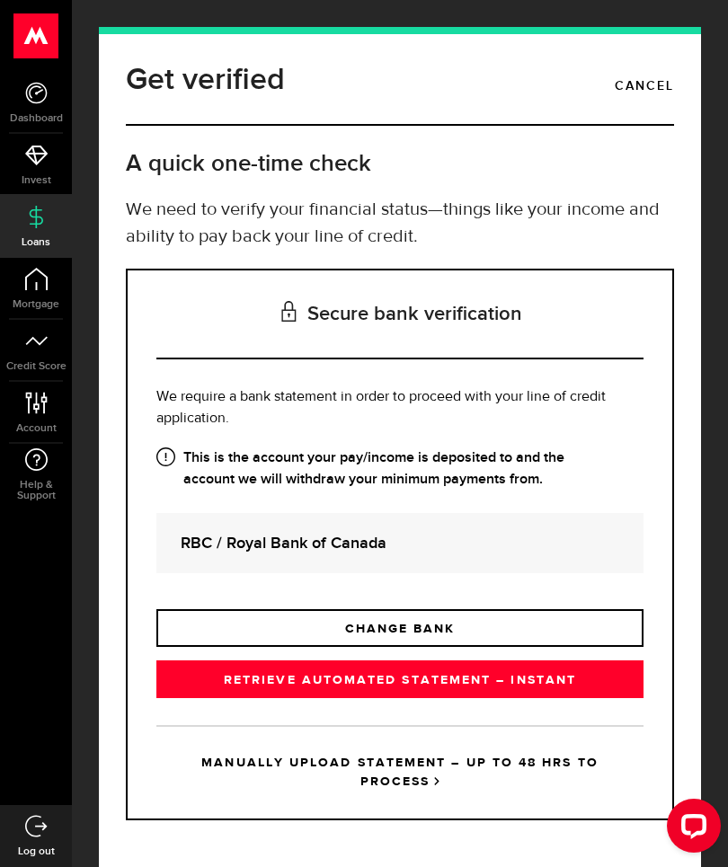
click at [507, 689] on link "RETRIEVE AUTOMATED STATEMENT – INSTANT" at bounding box center [399, 679] width 487 height 38
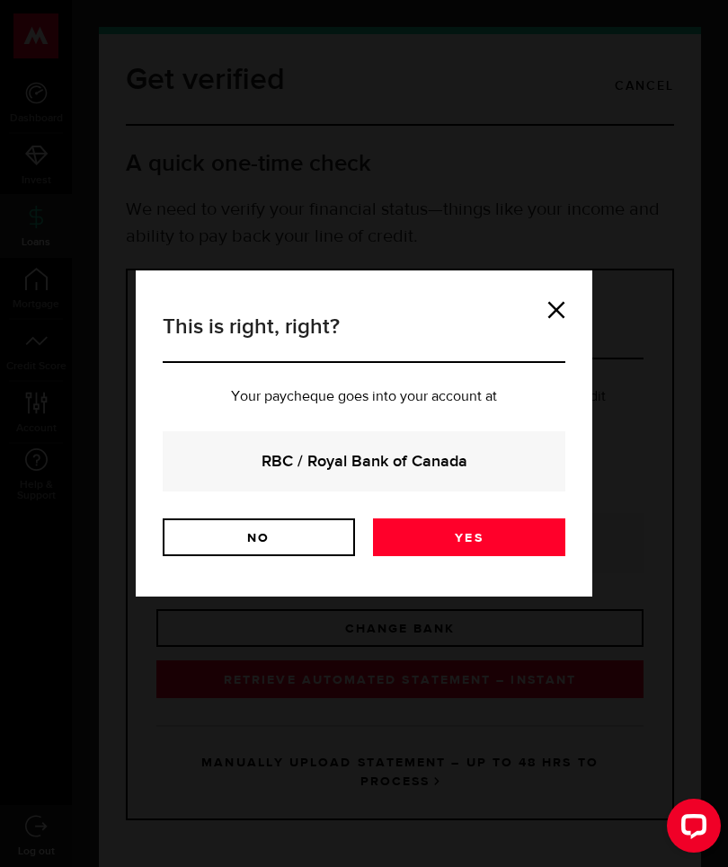
click at [508, 540] on link "Yes" at bounding box center [469, 537] width 192 height 38
